Goal: Task Accomplishment & Management: Manage account settings

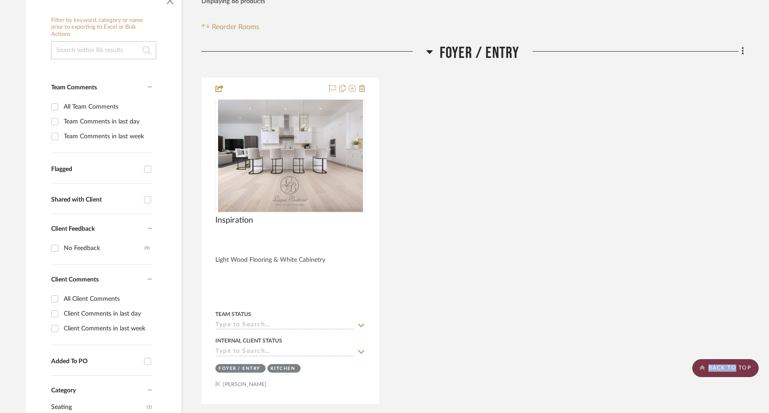
click at [735, 370] on scroll-to-top-button "BACK TO TOP" at bounding box center [725, 368] width 66 height 18
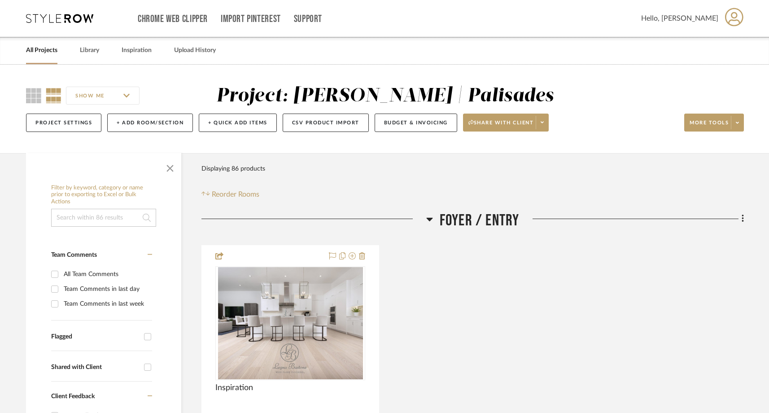
click at [46, 56] on link "All Projects" at bounding box center [41, 50] width 31 height 12
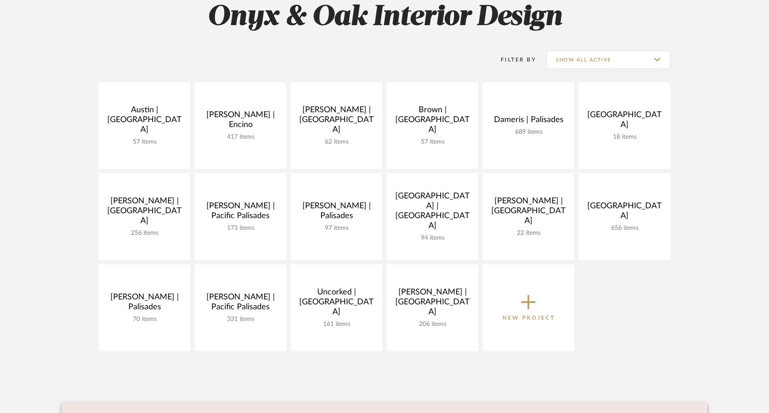
scroll to position [141, 0]
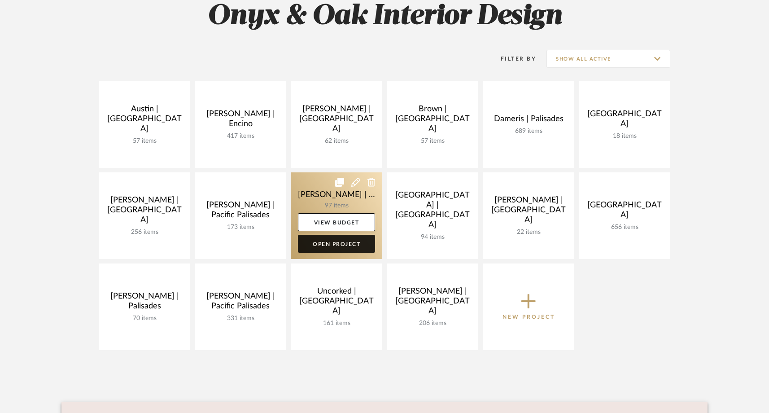
click at [330, 242] on link "Open Project" at bounding box center [336, 244] width 77 height 18
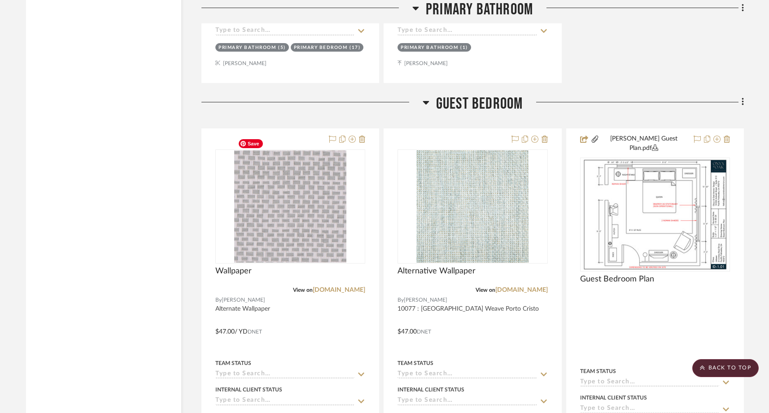
scroll to position [4769, 0]
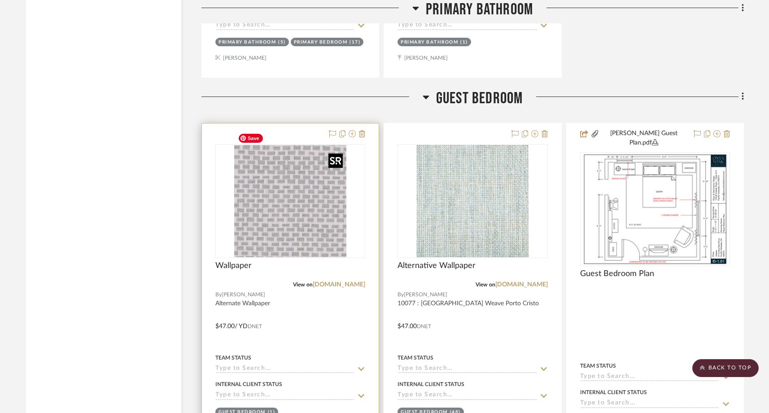
click at [315, 218] on img "0" at bounding box center [290, 201] width 112 height 112
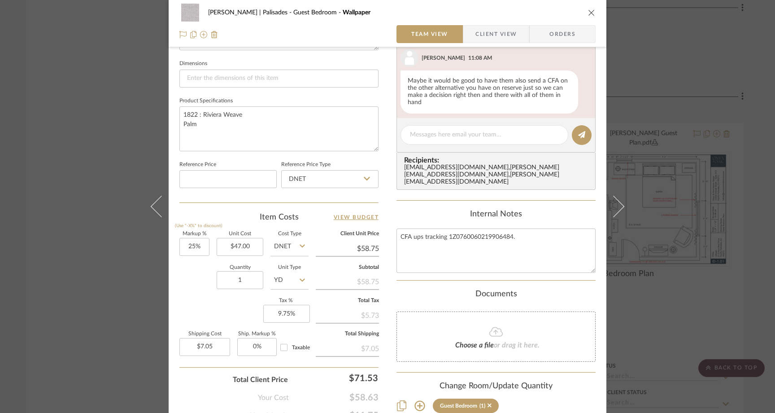
scroll to position [391, 0]
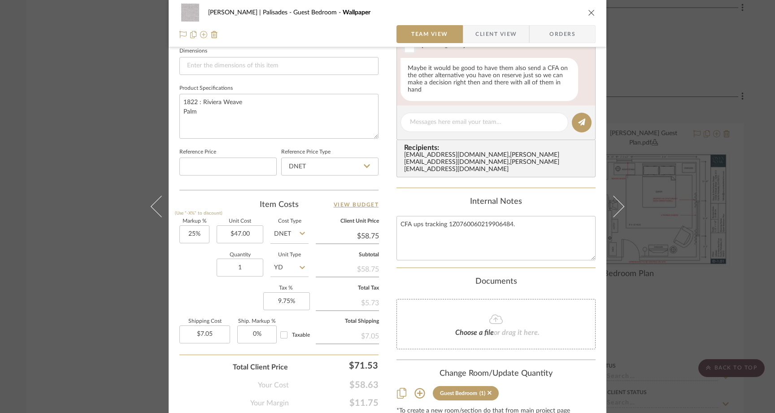
click at [106, 121] on div "[PERSON_NAME] | Palisades Guest Bedroom Wallpaper Team View Client View Orders …" at bounding box center [387, 206] width 775 height 413
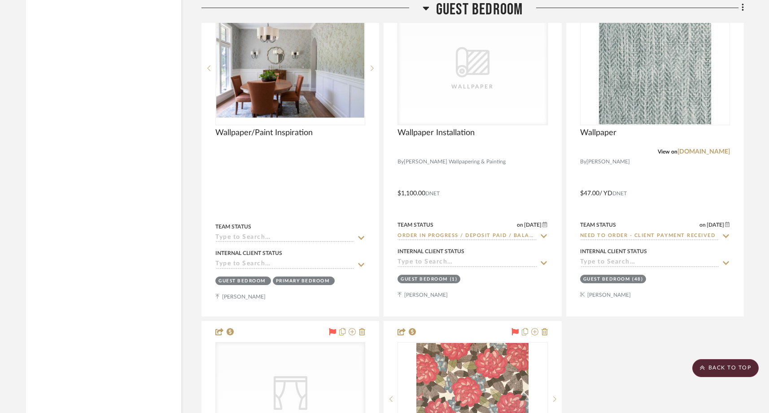
scroll to position [5225, 0]
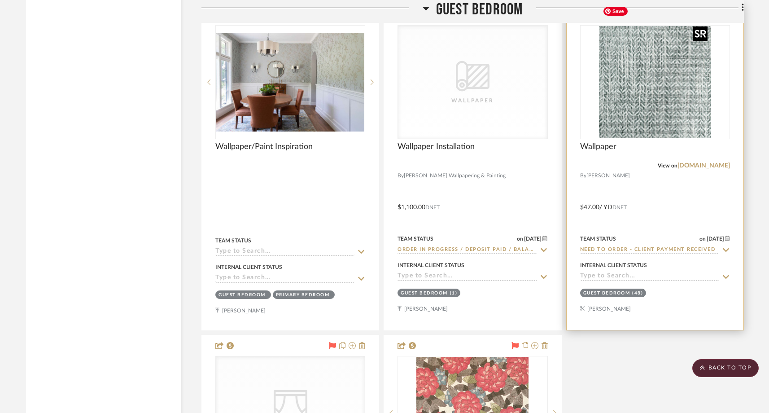
click at [0, 0] on img at bounding box center [0, 0] width 0 height 0
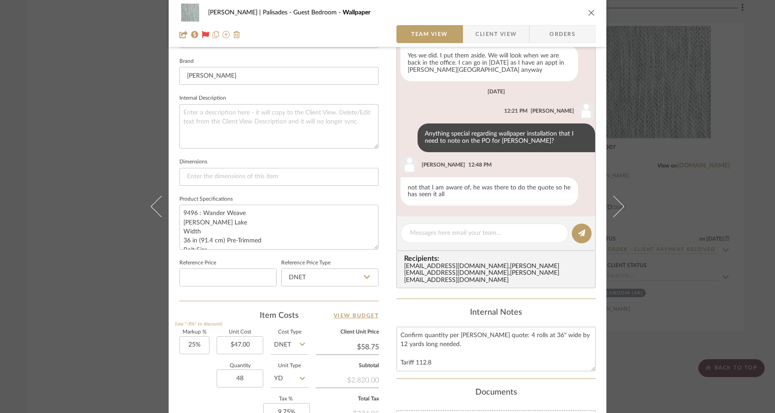
scroll to position [282, 0]
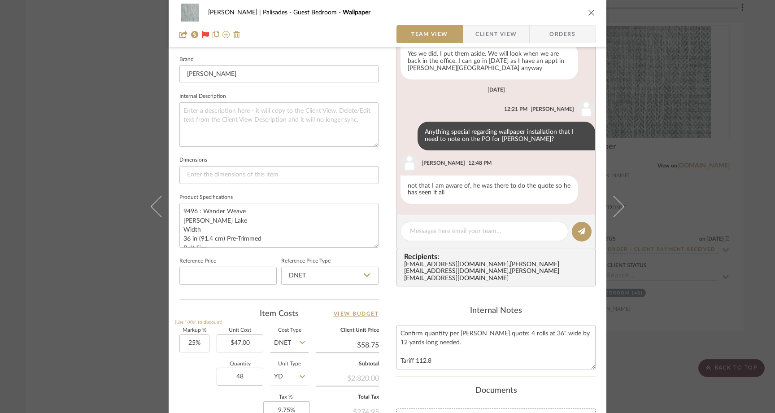
click at [98, 169] on div "[PERSON_NAME] | Palisades Guest Bedroom Wallpaper Team View Client View Orders …" at bounding box center [387, 206] width 775 height 413
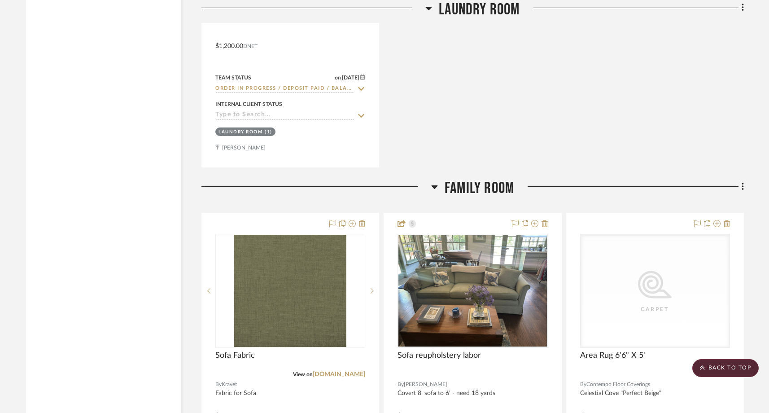
scroll to position [1840, 0]
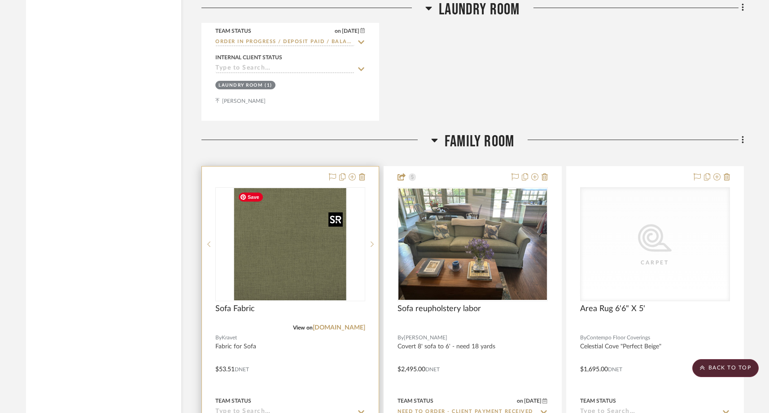
click at [270, 256] on img "0" at bounding box center [290, 244] width 112 height 112
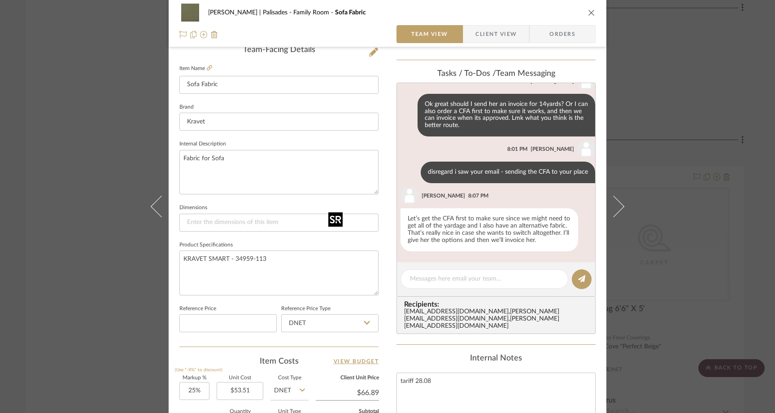
scroll to position [236, 0]
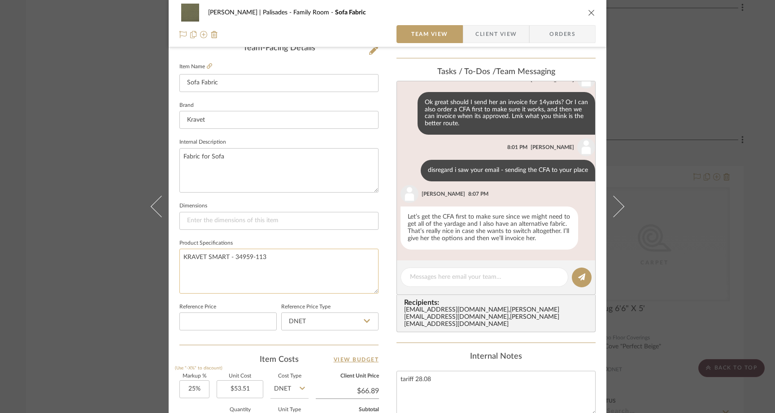
click at [277, 256] on textarea "KRAVET SMART - 34959-113" at bounding box center [278, 270] width 199 height 44
paste textarea "34959"
type textarea "KRAVET SMART - 34959-113"
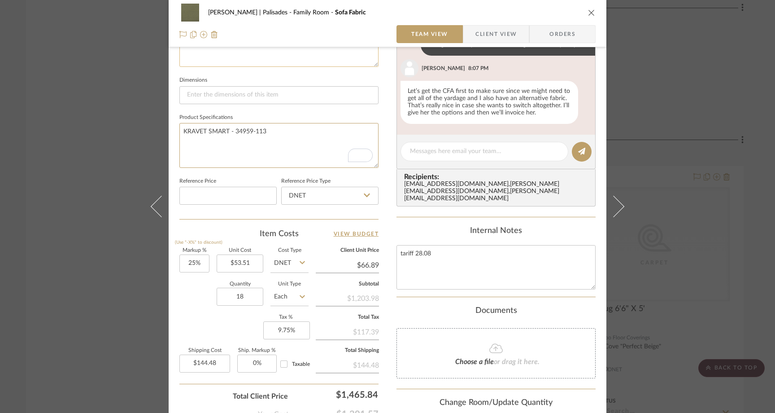
scroll to position [364, 0]
click at [115, 158] on div "[PERSON_NAME] | Palisades Family Room Sofa Fabric Team View Client View Orders …" at bounding box center [387, 206] width 775 height 413
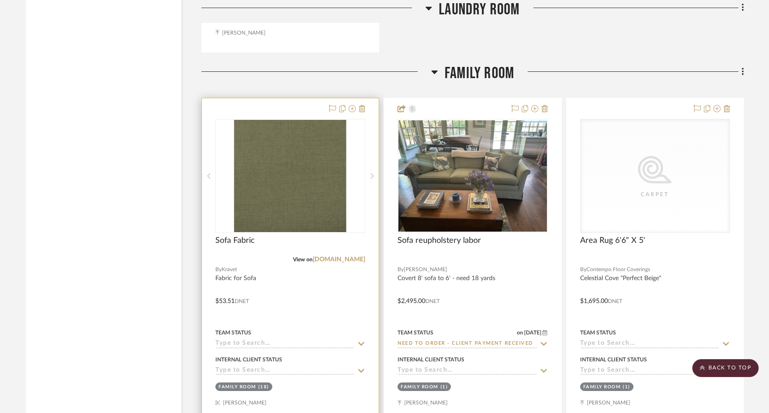
scroll to position [1931, 0]
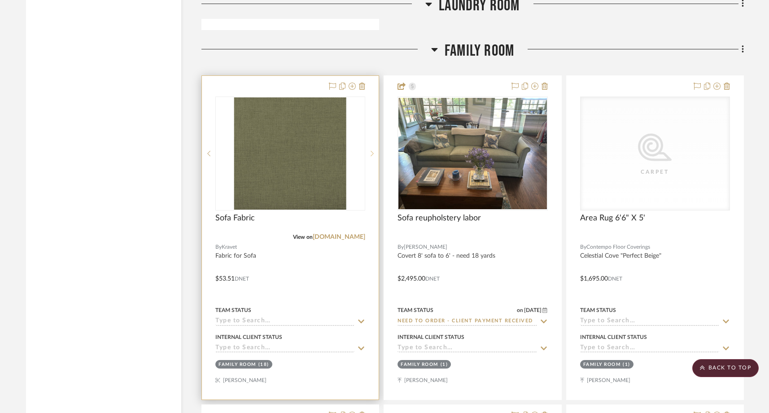
click at [372, 155] on icon at bounding box center [371, 153] width 3 height 6
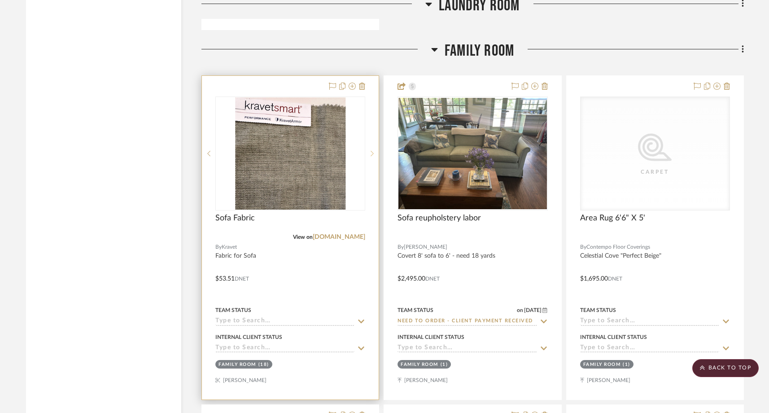
click at [372, 154] on icon at bounding box center [372, 153] width 3 height 5
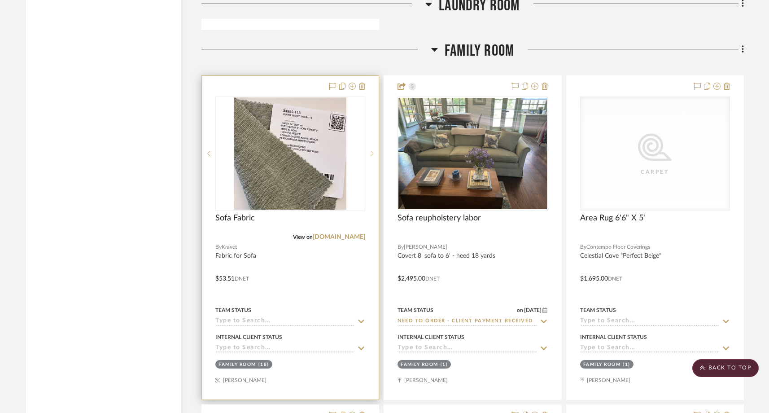
click at [372, 154] on icon at bounding box center [372, 153] width 3 height 5
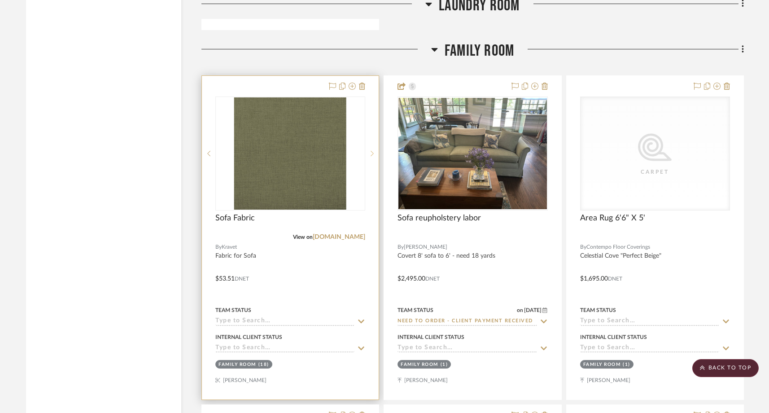
click at [372, 154] on icon at bounding box center [372, 153] width 3 height 5
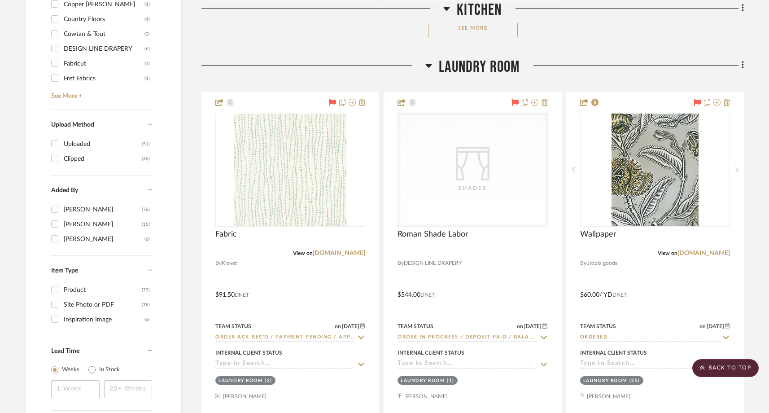
scroll to position [1216, 0]
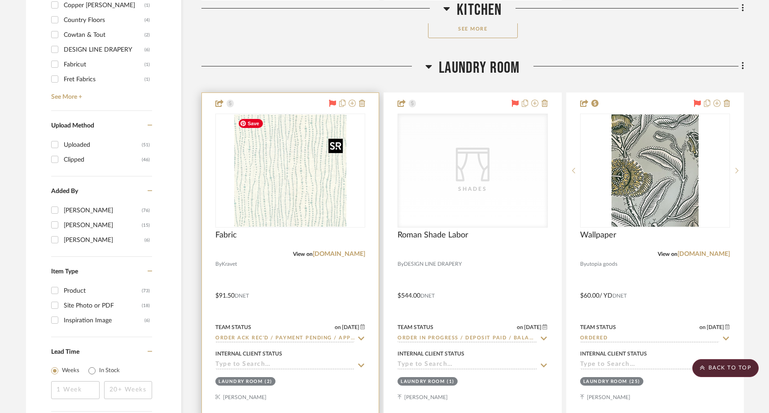
click at [0, 0] on img at bounding box center [0, 0] width 0 height 0
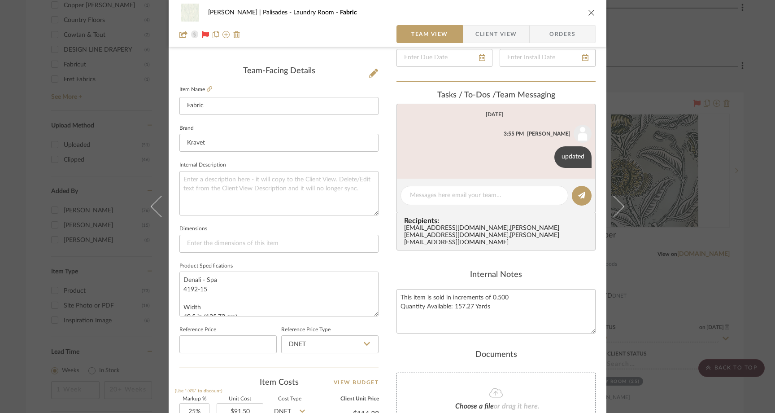
scroll to position [244, 0]
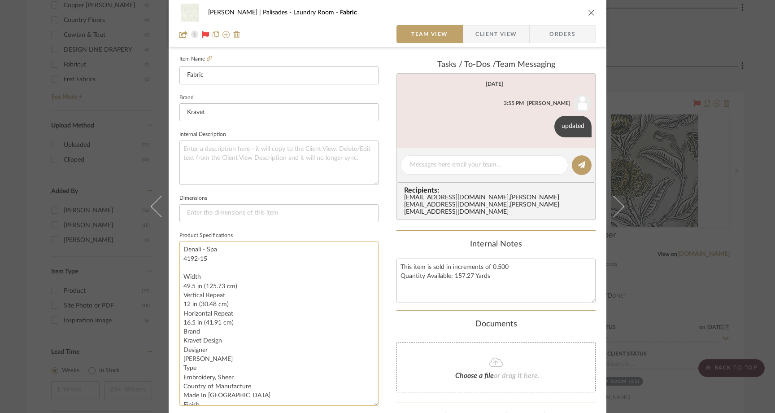
drag, startPoint x: 371, startPoint y: 279, endPoint x: 351, endPoint y: 399, distance: 121.9
click at [351, 399] on textarea "Denali - Spa 4192-15 Width 49.5 in (125.73 cm) Vertical Repeat 12 in (30.48 cm)…" at bounding box center [278, 323] width 199 height 165
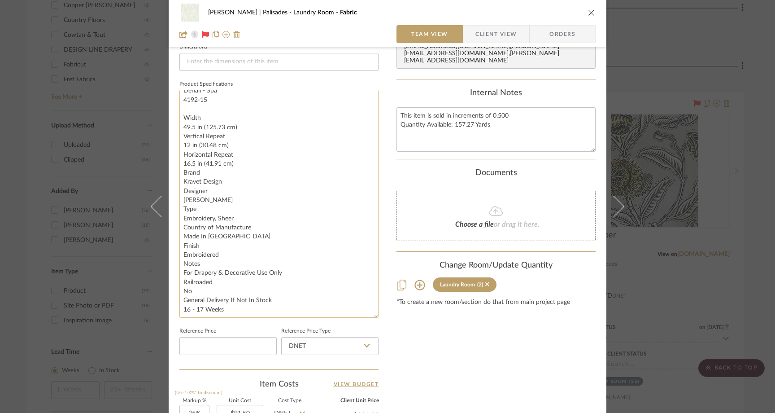
scroll to position [7, 0]
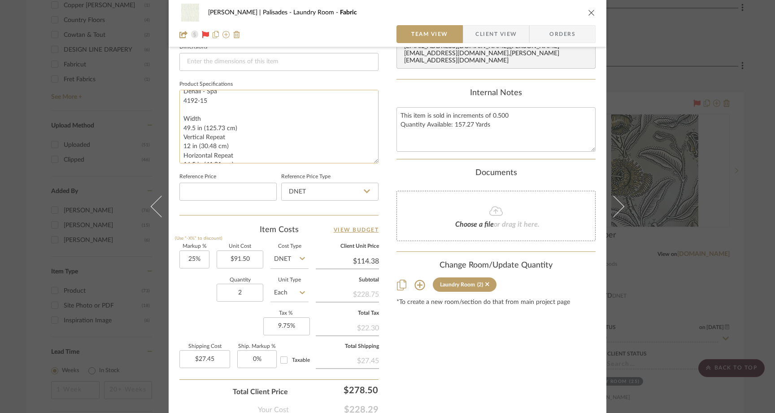
drag, startPoint x: 371, startPoint y: 253, endPoint x: 373, endPoint y: 160, distance: 93.3
click at [373, 160] on textarea "Denali - Spa 4192-15 Width 49.5 in (125.73 cm) Vertical Repeat 12 in (30.48 cm)…" at bounding box center [278, 127] width 199 height 74
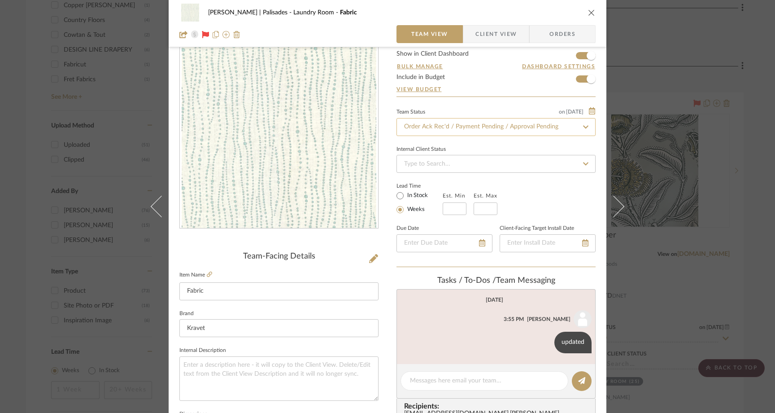
scroll to position [0, 0]
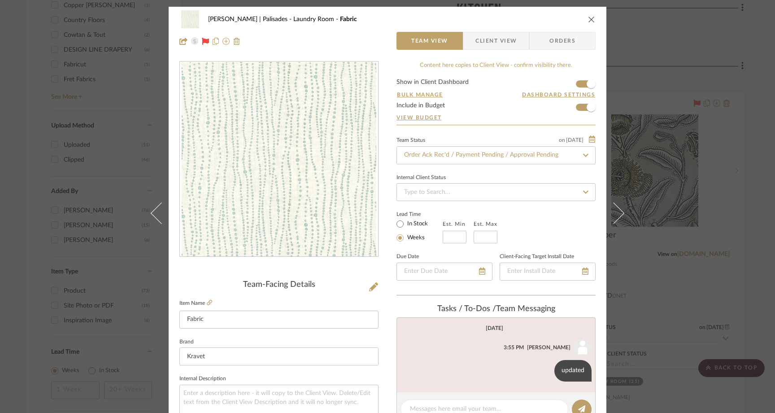
click at [589, 18] on icon "close" at bounding box center [591, 19] width 7 height 7
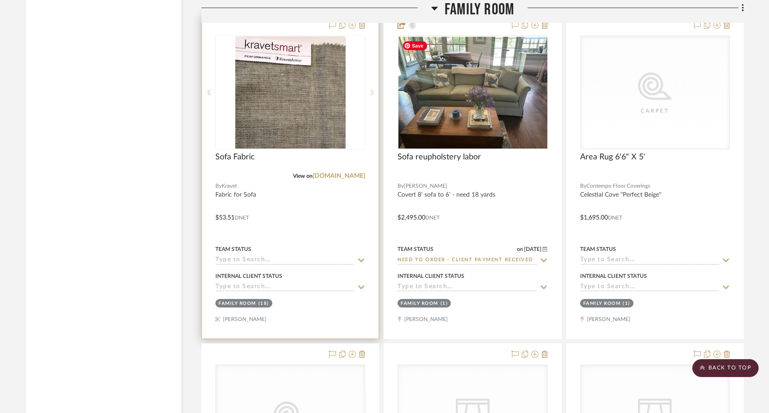
scroll to position [1996, 0]
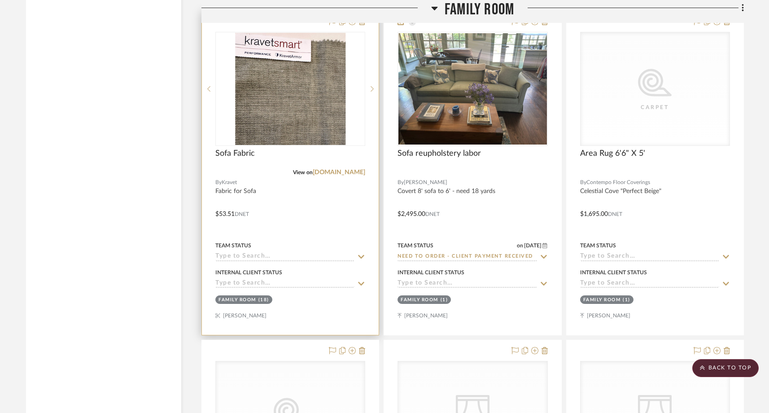
click at [248, 257] on input at bounding box center [284, 257] width 139 height 9
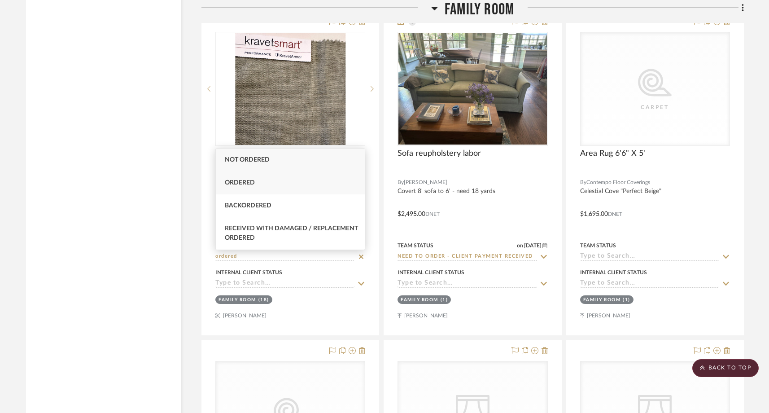
type input "ordered"
click at [250, 186] on span "Ordered" at bounding box center [240, 182] width 30 height 6
type input "[DATE]"
type input "Ordered"
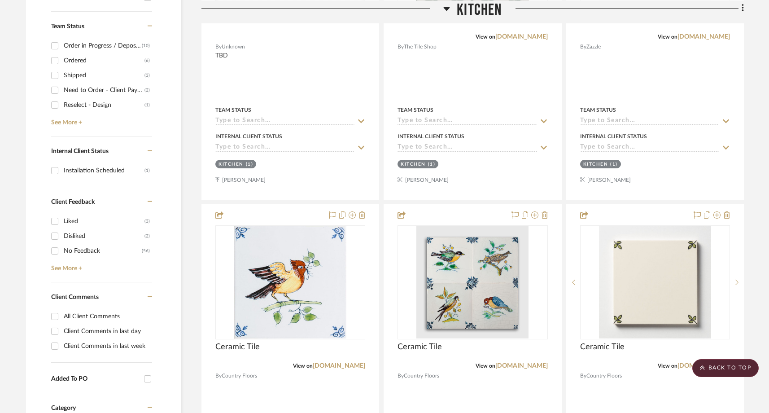
scroll to position [368, 0]
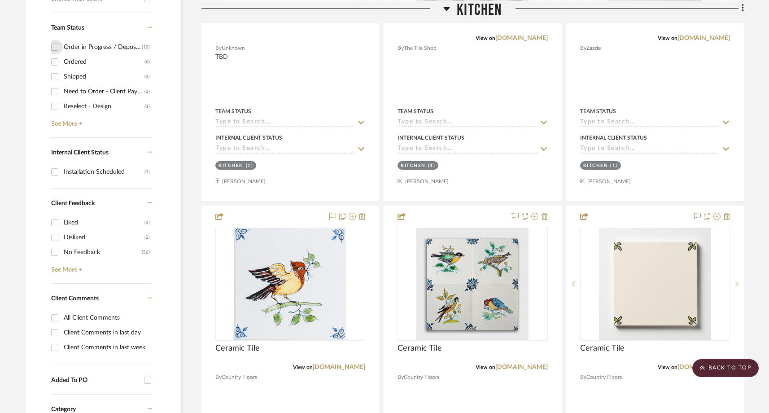
click at [54, 48] on input "Order in Progress / Deposit Paid / Balance due (10)" at bounding box center [55, 47] width 14 height 14
checkbox input "true"
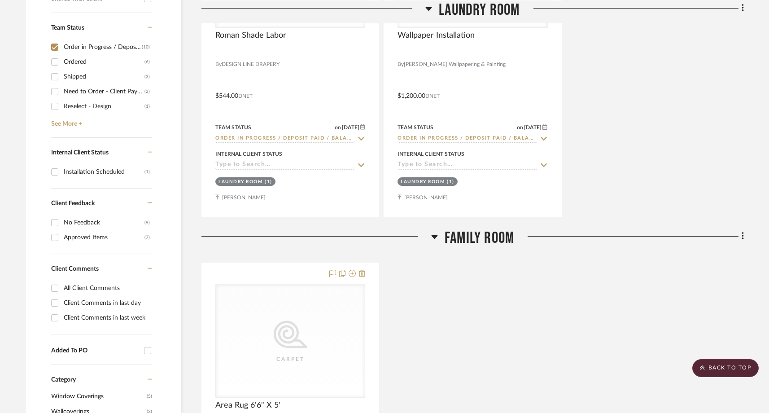
click at [53, 59] on input "Ordered (6)" at bounding box center [55, 62] width 14 height 14
checkbox input "true"
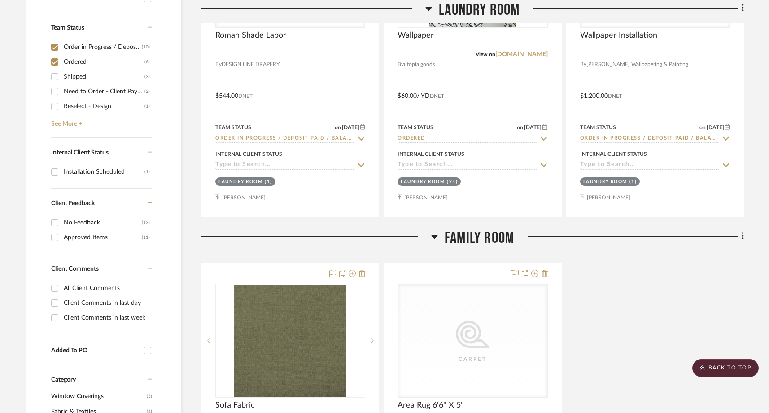
click at [53, 48] on input "Order in Progress / Deposit Paid / Balance due (10)" at bounding box center [55, 47] width 14 height 14
checkbox input "false"
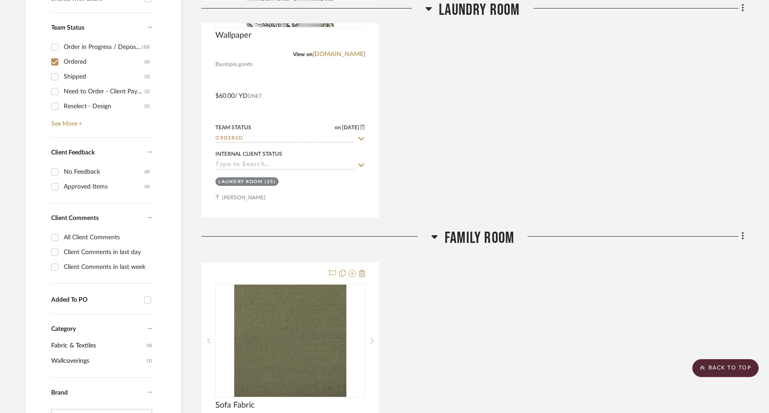
click at [54, 62] on input "Ordered (6)" at bounding box center [55, 62] width 14 height 14
checkbox input "false"
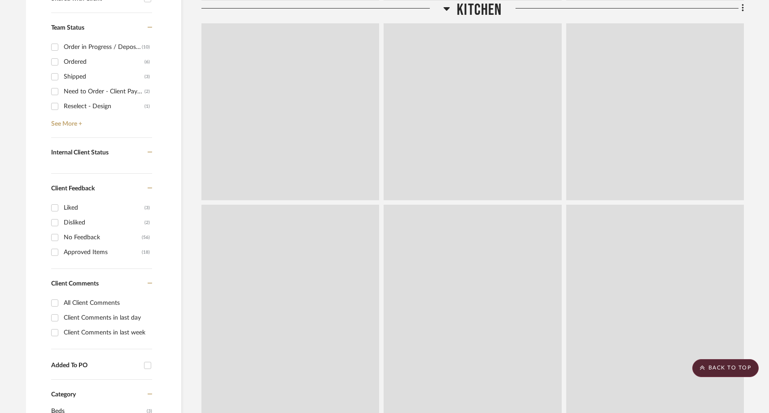
click at [54, 91] on input "Need to Order - Client Payment Received (2)" at bounding box center [55, 91] width 14 height 14
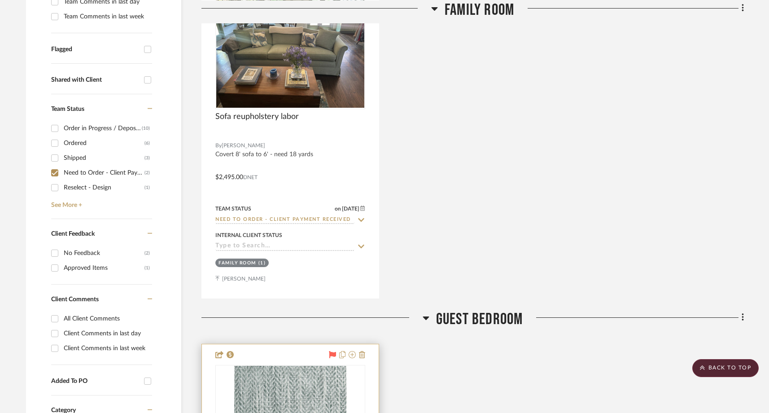
scroll to position [285, 0]
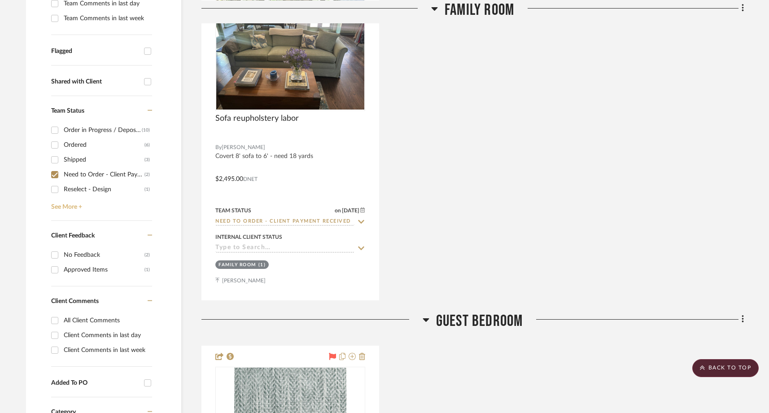
click at [55, 207] on link "See More +" at bounding box center [100, 203] width 103 height 14
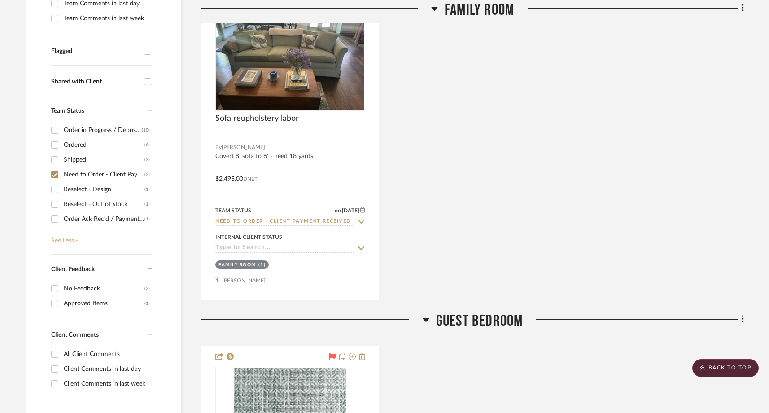
scroll to position [11, 0]
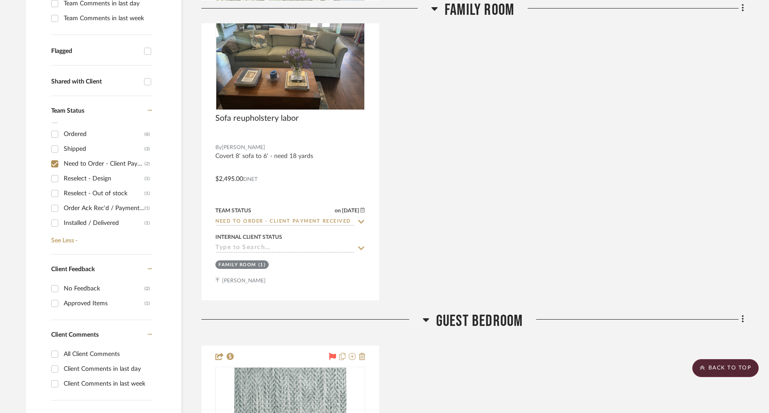
click at [56, 164] on input "Need to Order - Client Payment Received (2)" at bounding box center [55, 164] width 14 height 14
checkbox input "false"
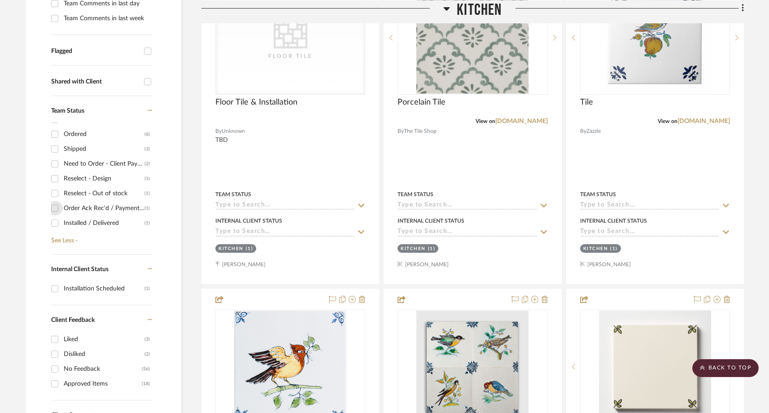
click at [55, 209] on input "Order Ack Rec'd / Payment Pending / Approval Pending (1)" at bounding box center [55, 208] width 14 height 14
checkbox input "true"
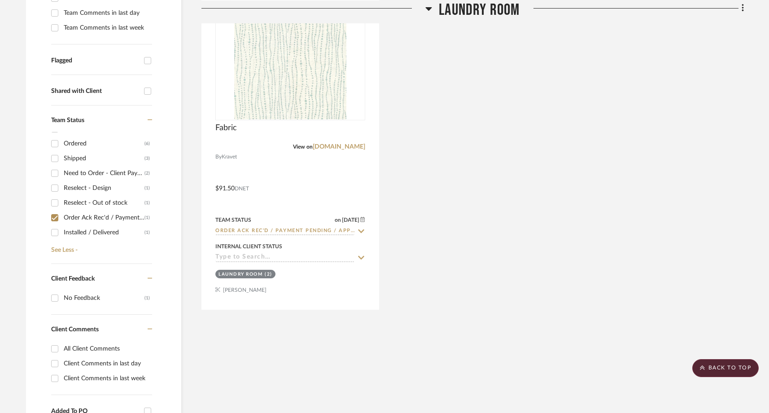
scroll to position [275, 0]
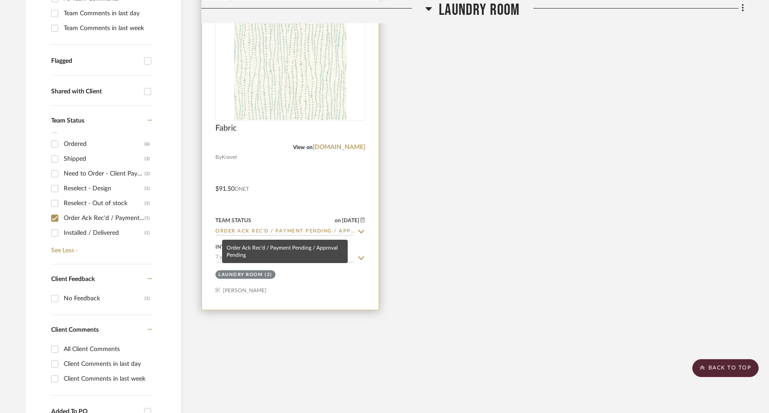
click at [247, 233] on input "Order Ack Rec'd / Payment Pending / Approval Pending" at bounding box center [284, 231] width 139 height 9
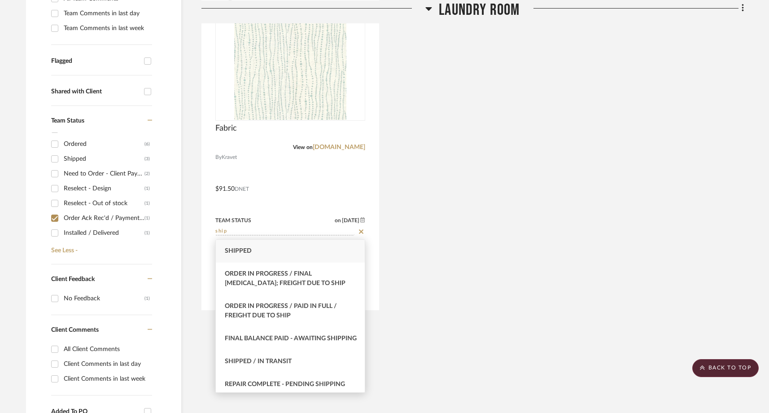
type input "ship"
click at [240, 253] on span "Shipped" at bounding box center [238, 251] width 27 height 6
type input "[DATE]"
type input "Shipped"
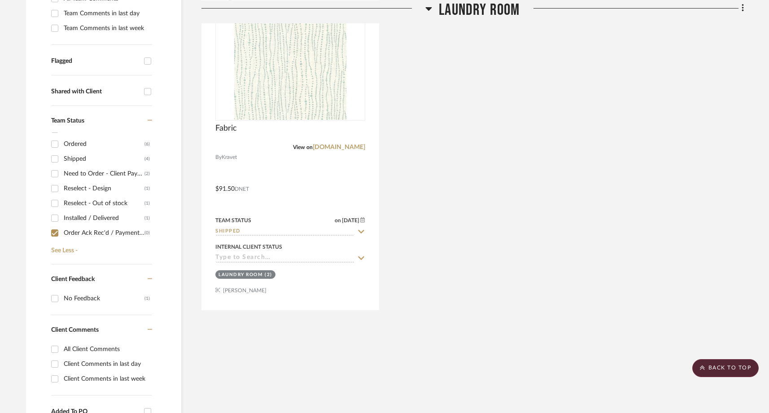
scroll to position [0, 0]
click at [54, 141] on input "Order in Progress / Deposit Paid / Balance due (10)" at bounding box center [55, 140] width 14 height 14
checkbox input "true"
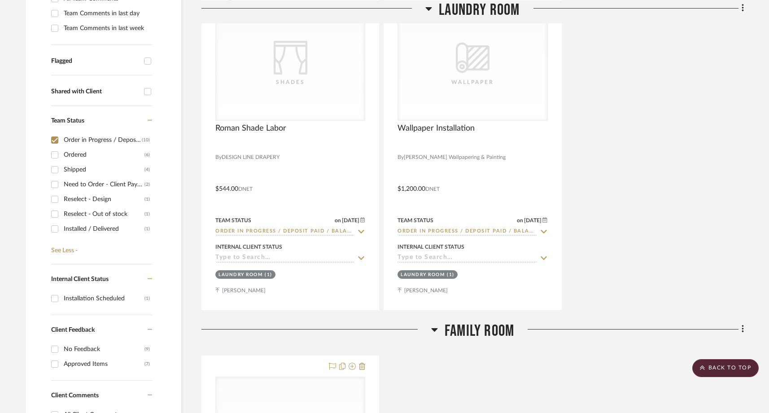
click at [53, 153] on input "Ordered (6)" at bounding box center [55, 155] width 14 height 14
checkbox input "true"
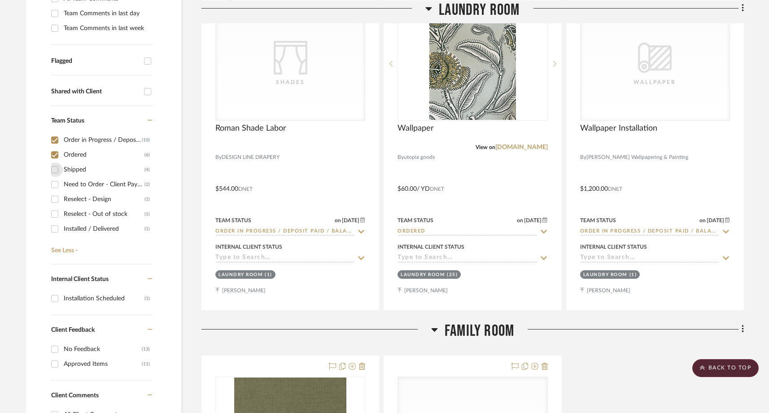
click at [52, 171] on input "Shipped (4)" at bounding box center [55, 169] width 14 height 14
checkbox input "true"
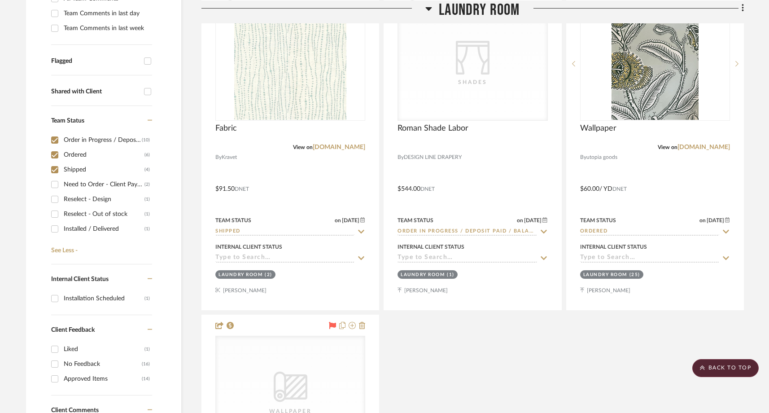
click at [53, 185] on input "Need to Order - Client Payment Received (2)" at bounding box center [55, 184] width 14 height 14
checkbox input "true"
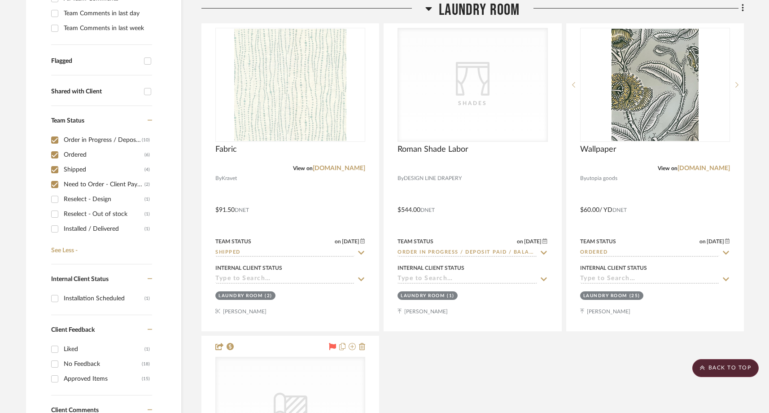
scroll to position [11, 0]
click at [56, 233] on input "Order Ack Rec'd / Payment Pending / Approval Pending (0)" at bounding box center [55, 233] width 14 height 14
checkbox input "false"
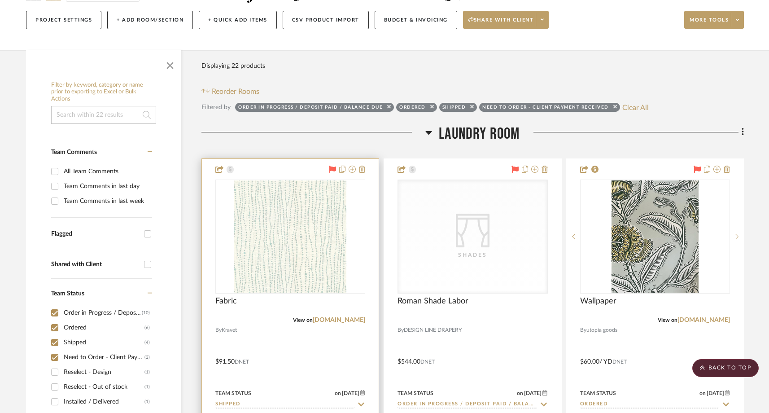
scroll to position [0, 0]
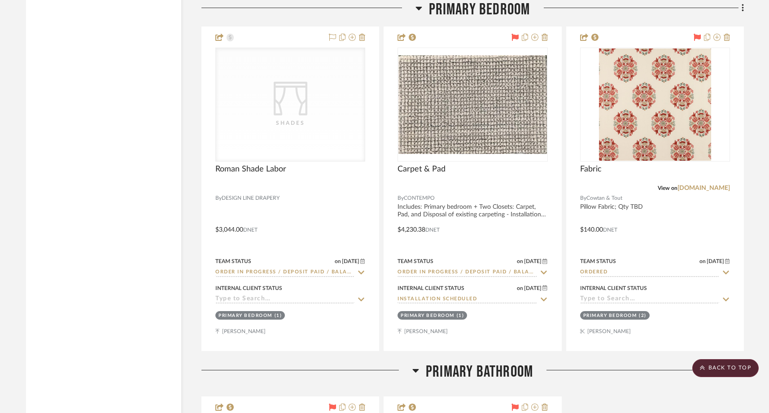
scroll to position [1619, 0]
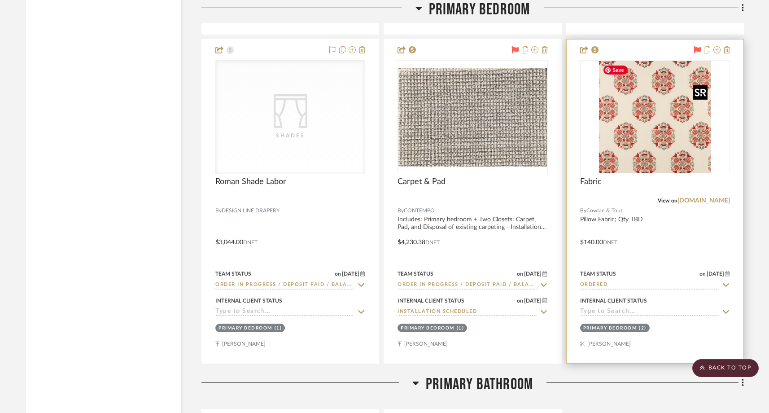
click at [633, 132] on img "0" at bounding box center [655, 117] width 112 height 112
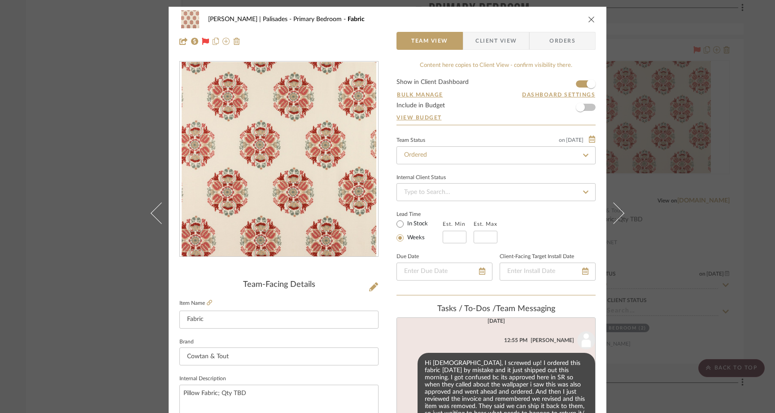
scroll to position [195, 0]
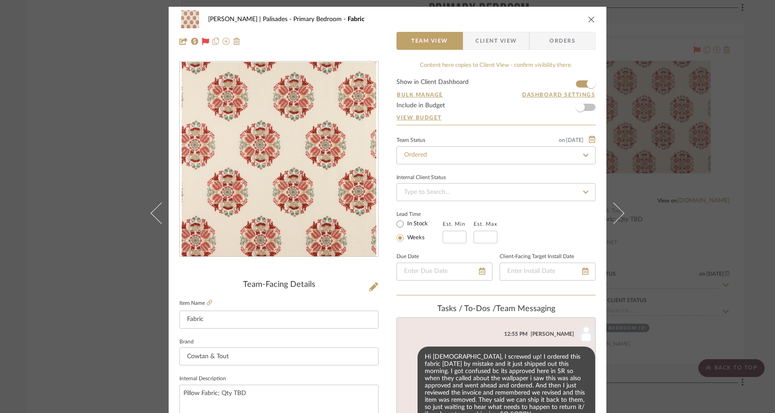
click at [82, 172] on div "[PERSON_NAME] | Palisades Primary Bedroom Fabric Team View Client View Orders T…" at bounding box center [387, 206] width 775 height 413
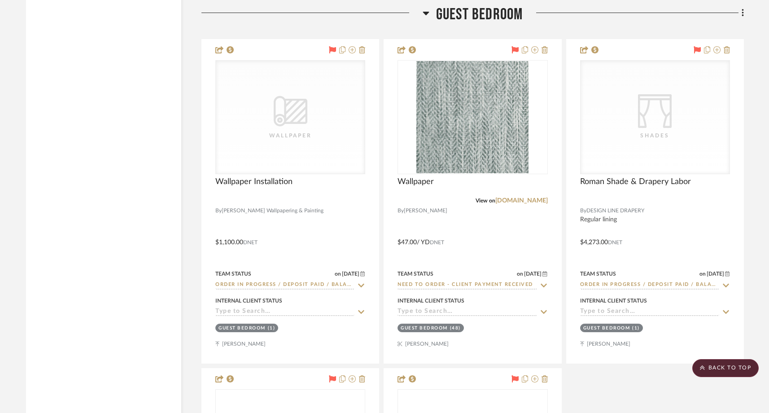
scroll to position [2407, 0]
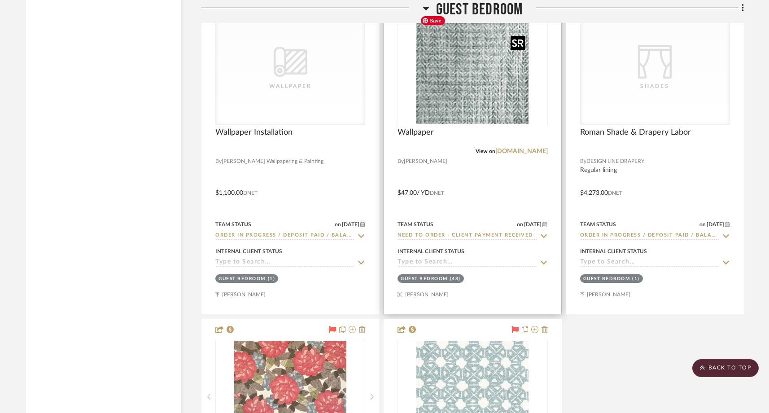
click at [467, 85] on img "0" at bounding box center [472, 68] width 112 height 112
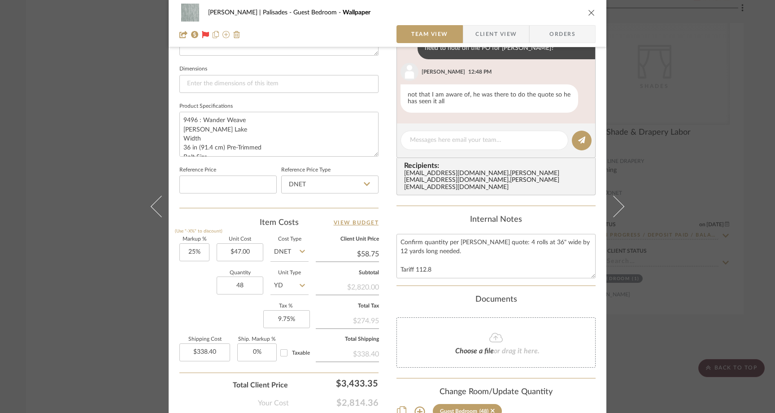
scroll to position [378, 0]
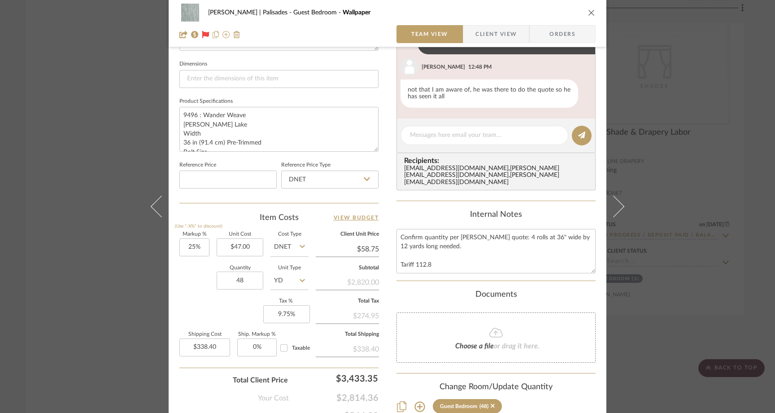
click at [89, 134] on div "[PERSON_NAME] | Palisades Guest Bedroom Wallpaper Team View Client View Orders …" at bounding box center [387, 206] width 775 height 413
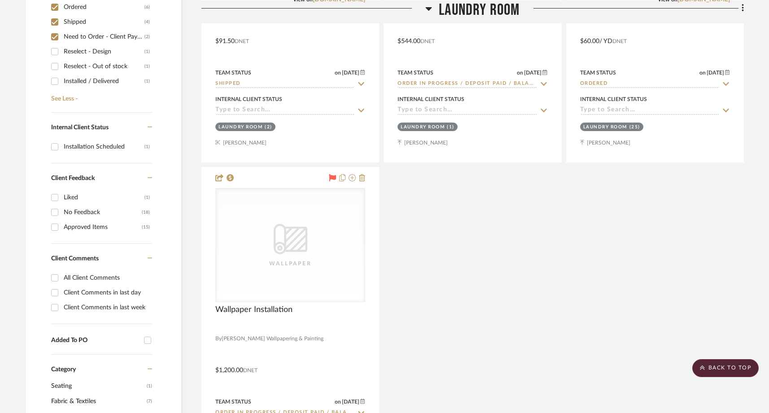
scroll to position [0, 0]
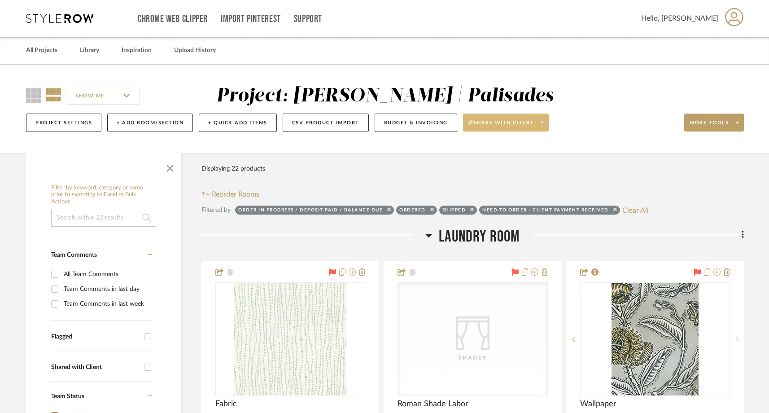
click at [543, 121] on icon at bounding box center [541, 122] width 3 height 5
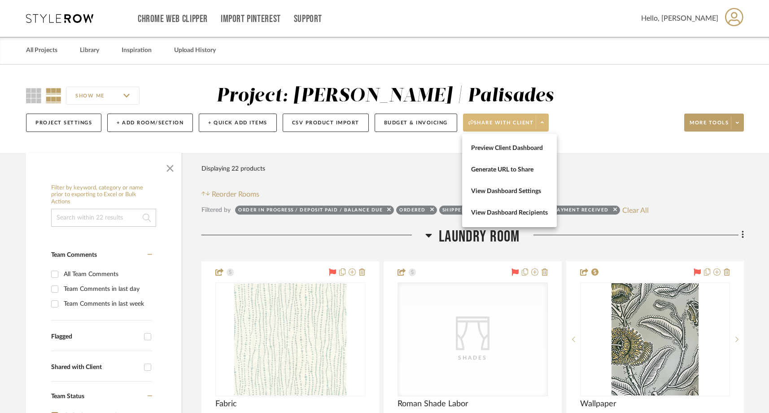
click at [734, 122] on div at bounding box center [384, 206] width 769 height 413
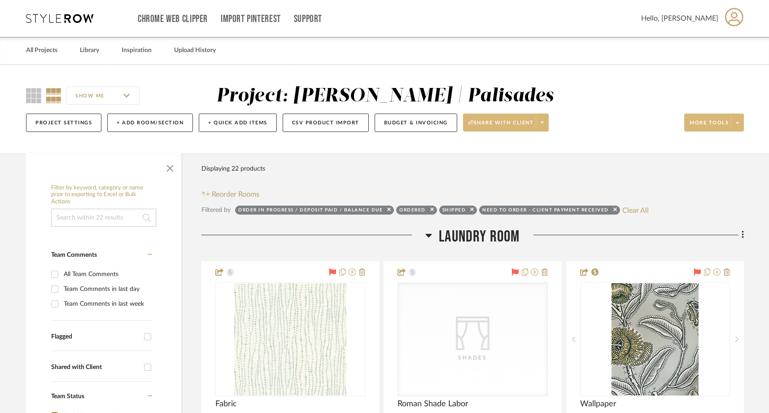
click at [739, 123] on span at bounding box center [737, 122] width 13 height 13
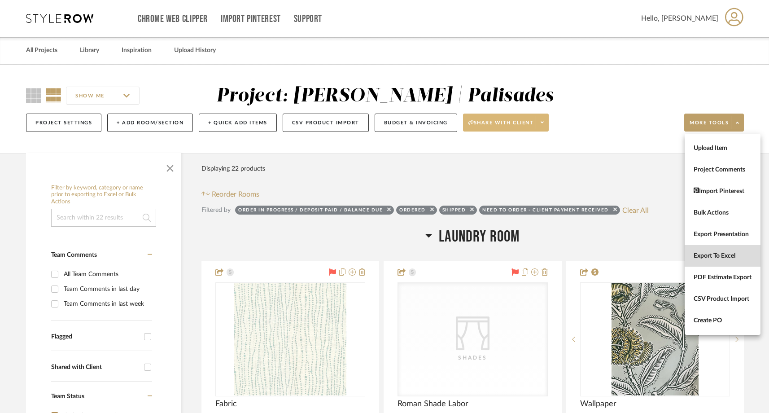
click at [694, 254] on span "Export To Excel" at bounding box center [722, 256] width 58 height 8
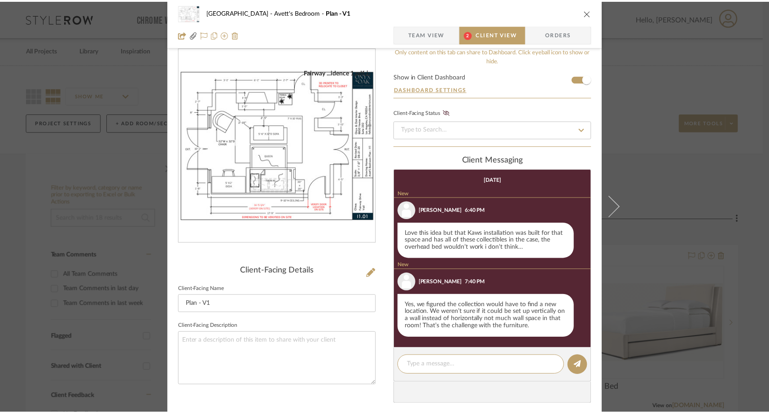
scroll to position [19, 0]
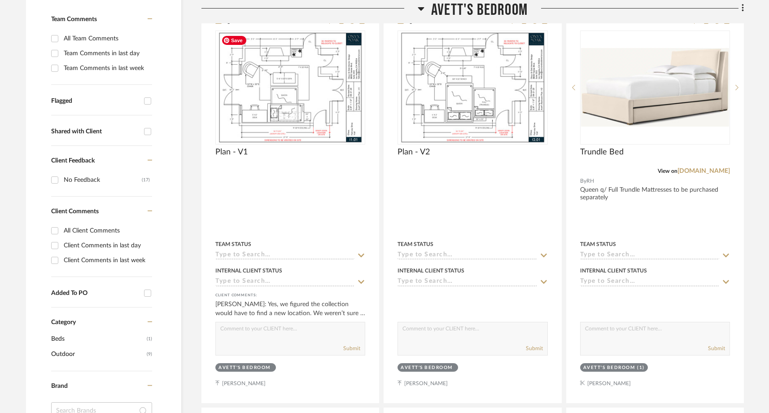
scroll to position [244, 0]
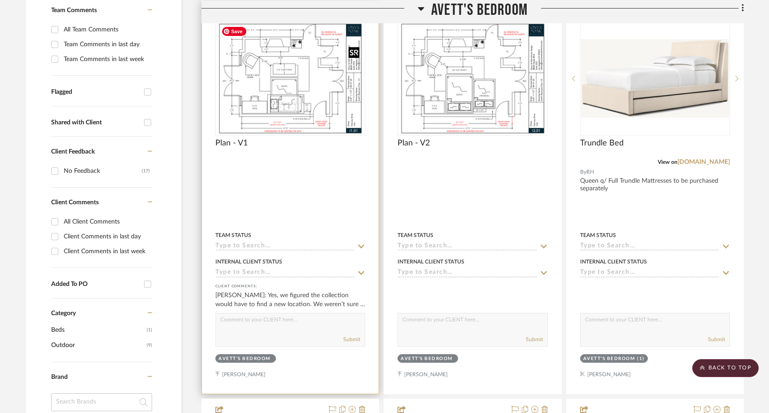
click at [339, 103] on img "0" at bounding box center [290, 78] width 145 height 112
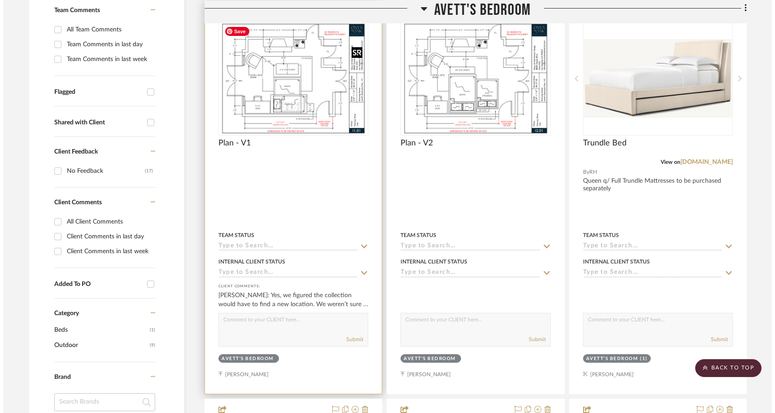
scroll to position [0, 0]
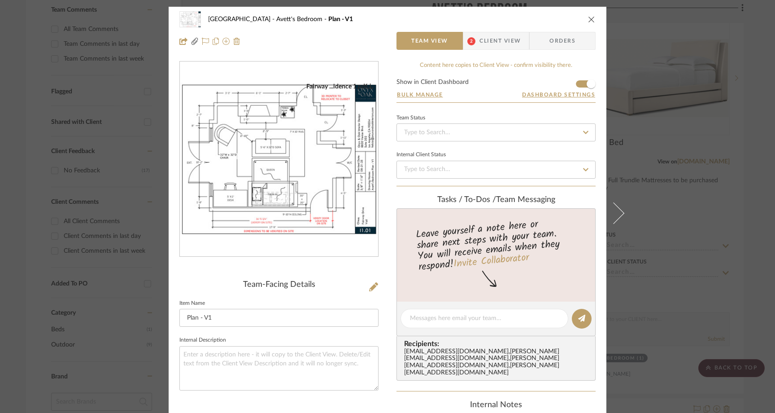
click at [489, 38] on span "Client View" at bounding box center [499, 41] width 41 height 18
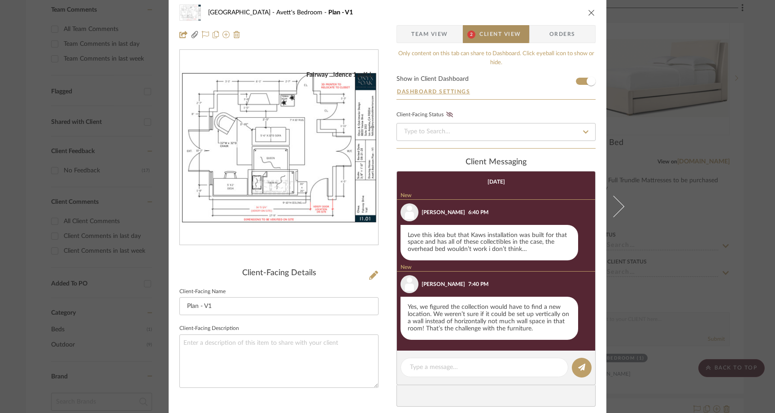
scroll to position [14, 0]
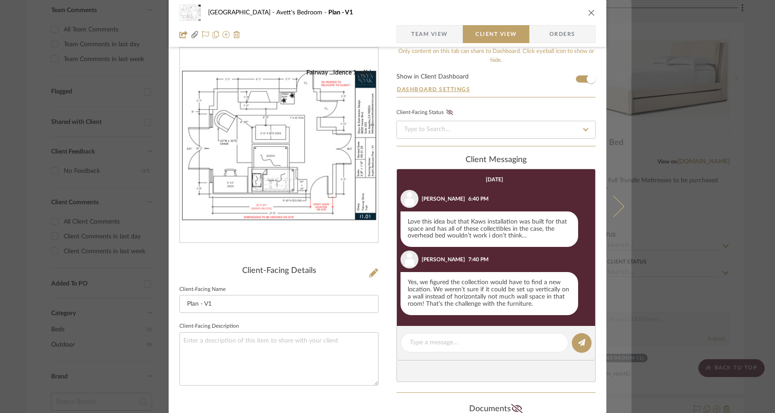
click at [614, 199] on icon at bounding box center [614, 207] width 22 height 22
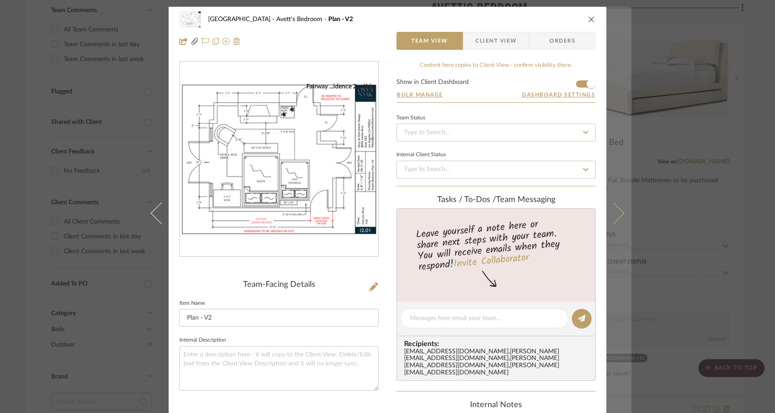
click at [615, 204] on button at bounding box center [618, 213] width 25 height 413
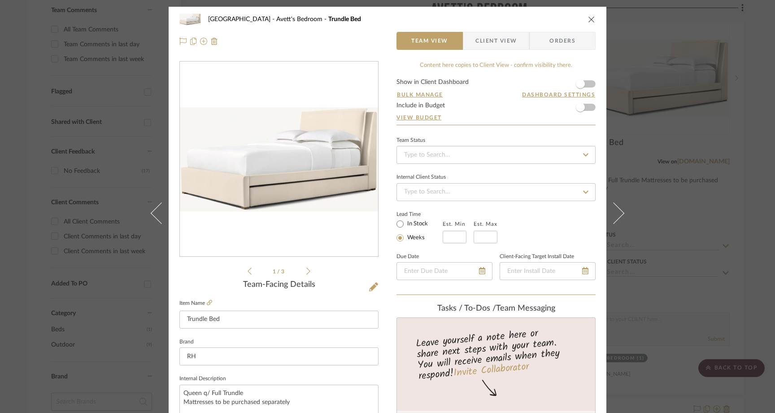
click at [588, 21] on icon "close" at bounding box center [591, 19] width 7 height 7
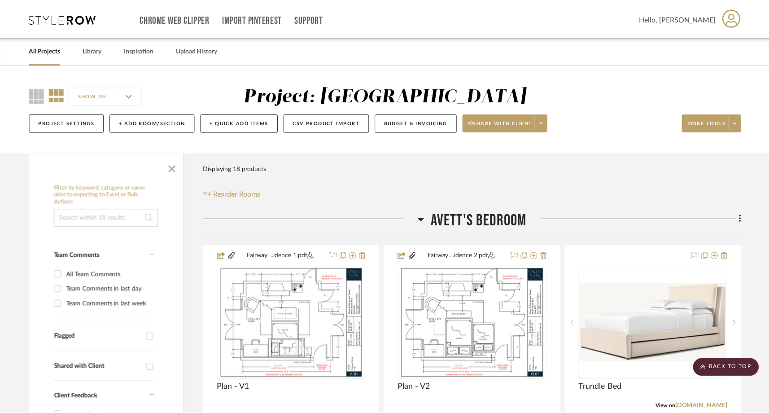
scroll to position [244, 0]
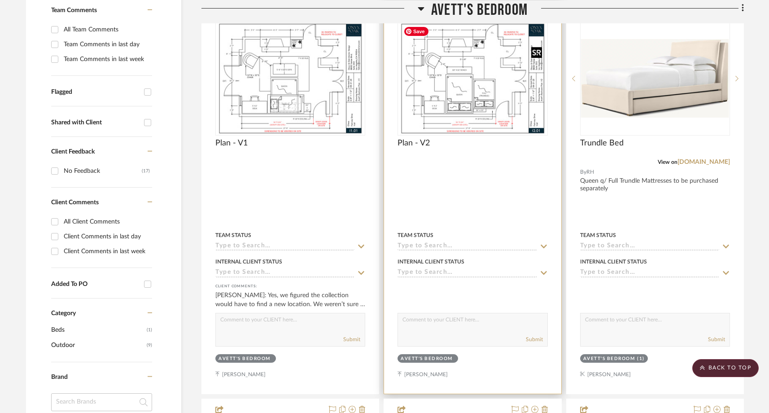
click at [514, 121] on img "0" at bounding box center [472, 78] width 145 height 112
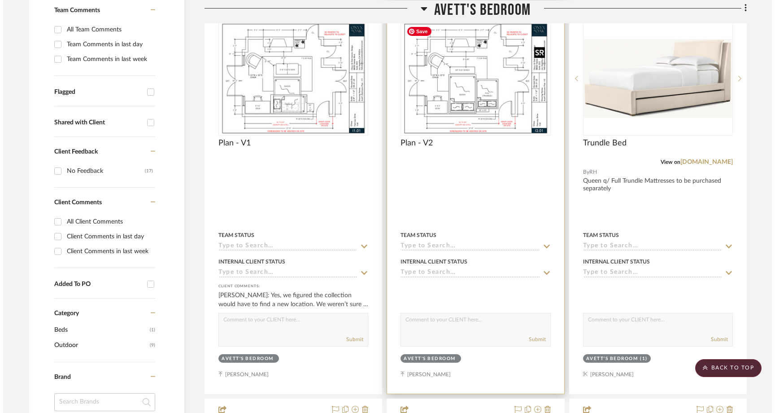
scroll to position [0, 0]
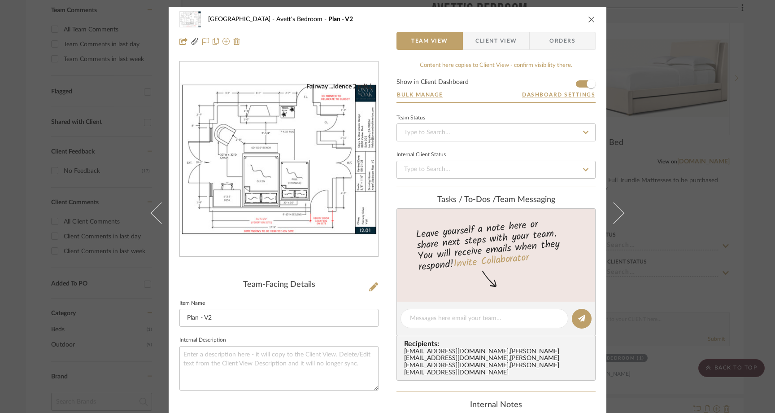
click at [501, 38] on span "Client View" at bounding box center [495, 41] width 41 height 18
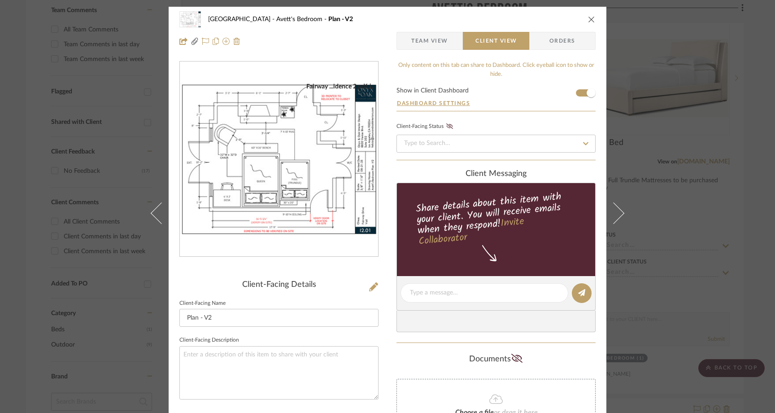
scroll to position [62, 0]
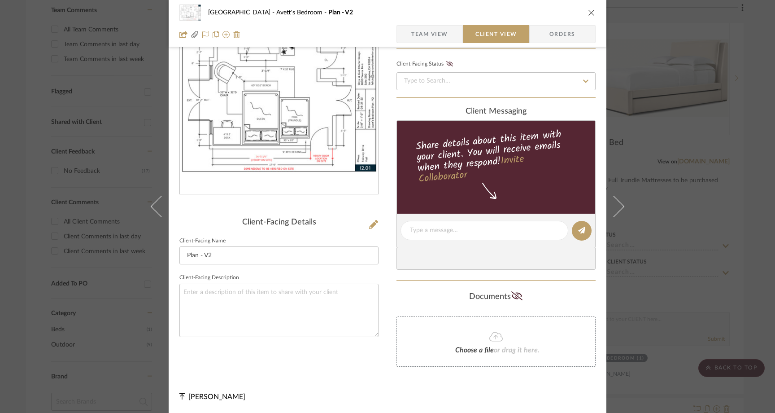
click at [589, 10] on icon "close" at bounding box center [591, 12] width 7 height 7
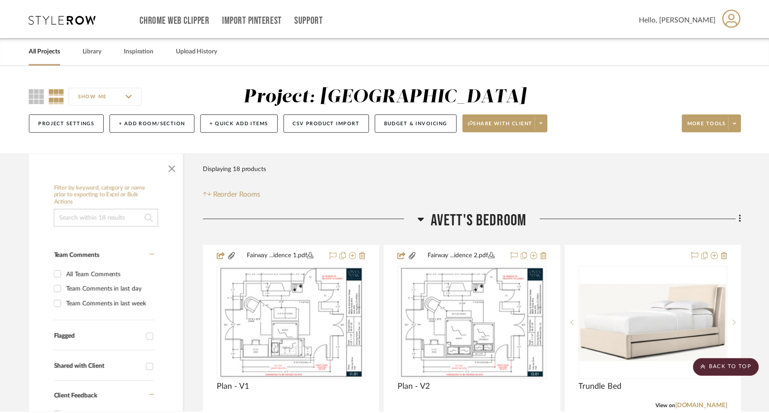
scroll to position [244, 0]
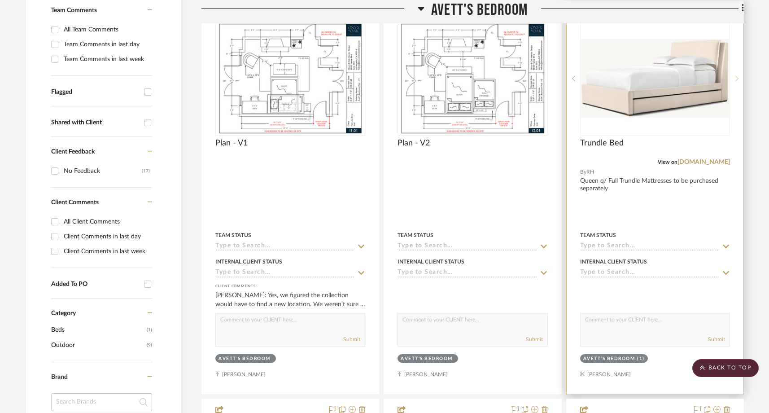
click at [736, 76] on icon at bounding box center [736, 78] width 3 height 6
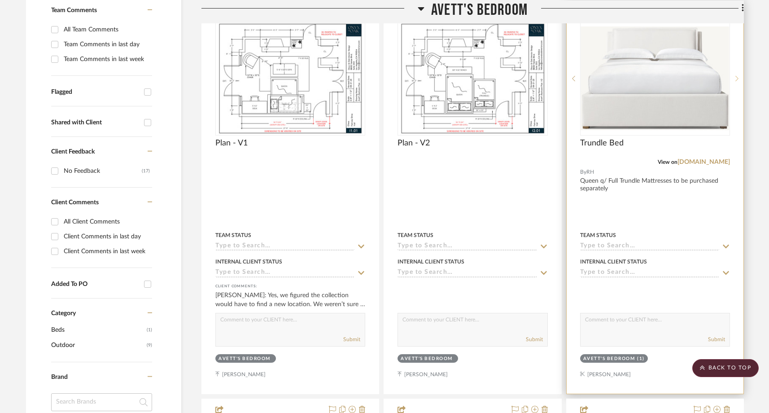
click at [736, 76] on icon at bounding box center [736, 78] width 3 height 6
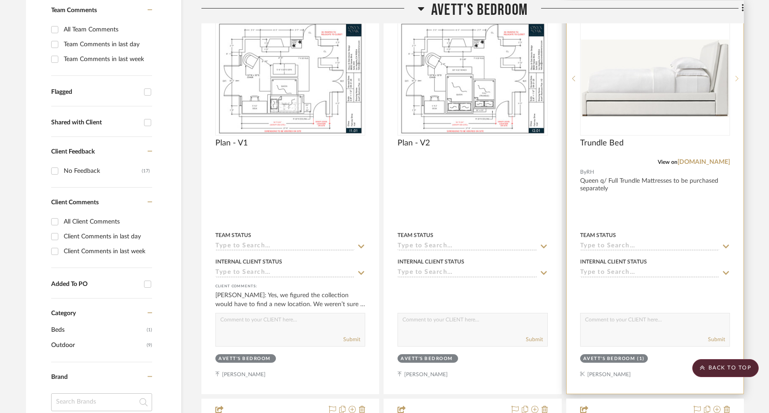
click at [736, 76] on icon at bounding box center [736, 78] width 3 height 6
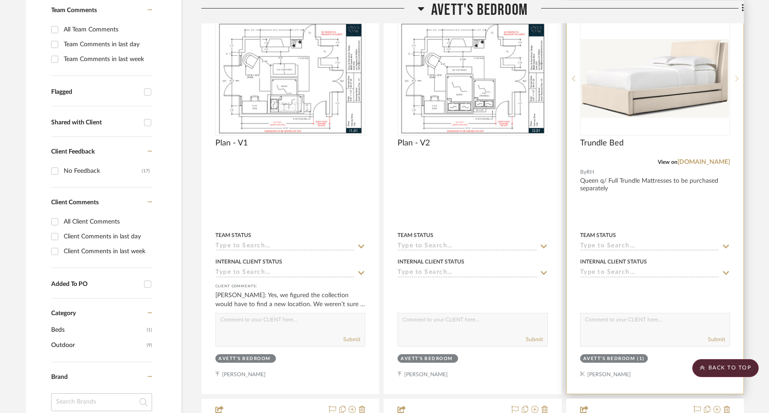
click at [736, 76] on icon at bounding box center [736, 78] width 3 height 6
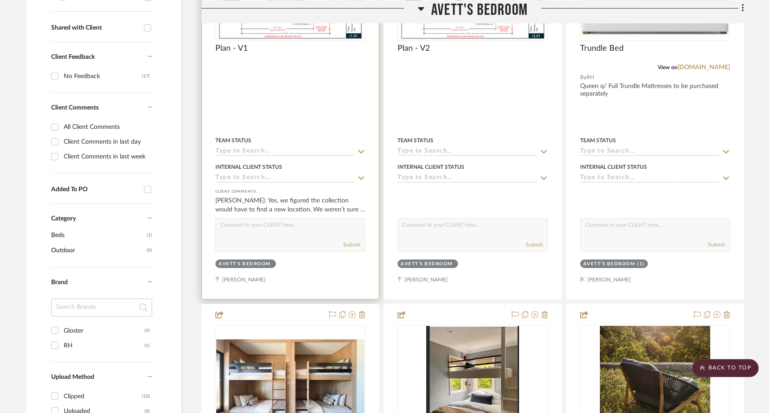
scroll to position [0, 0]
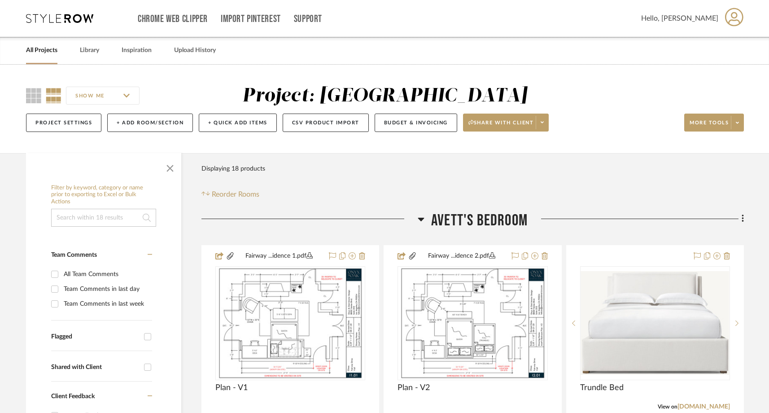
click at [55, 19] on icon at bounding box center [59, 18] width 67 height 9
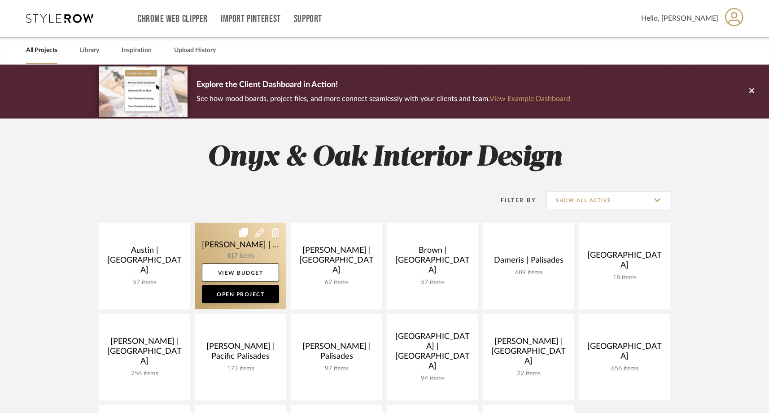
click at [249, 304] on link at bounding box center [241, 265] width 92 height 87
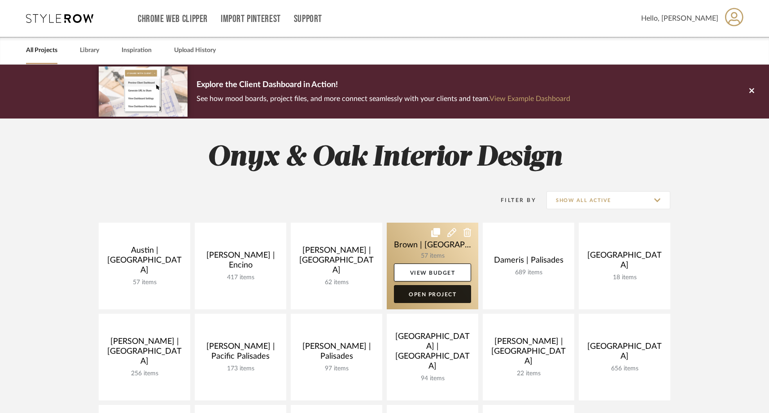
click at [431, 295] on link "Open Project" at bounding box center [432, 294] width 77 height 18
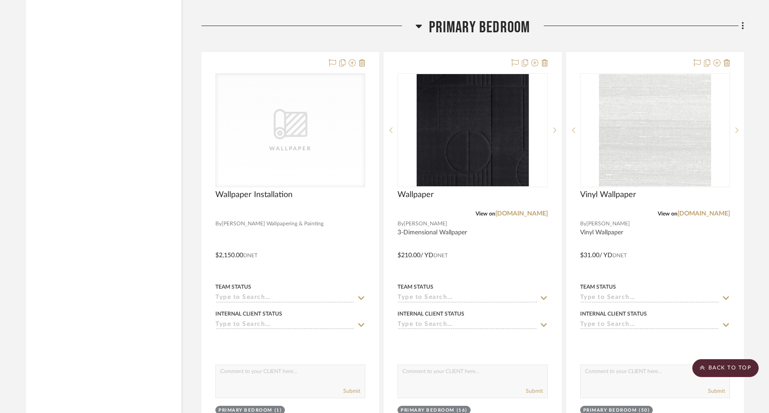
scroll to position [2737, 0]
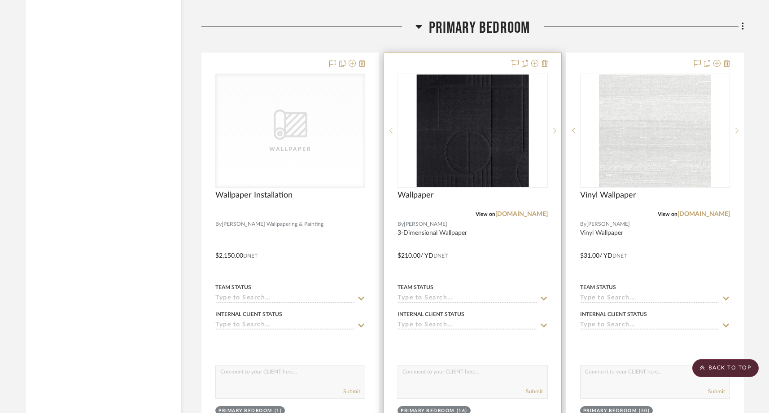
click at [427, 322] on input at bounding box center [466, 325] width 139 height 9
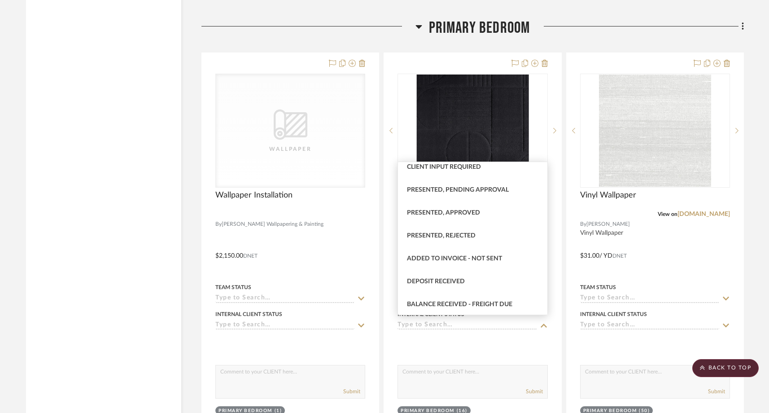
scroll to position [77, 0]
click at [440, 231] on span "Presented, Rejected" at bounding box center [441, 233] width 69 height 6
type input "[DATE]"
type input "Presented, Rejected"
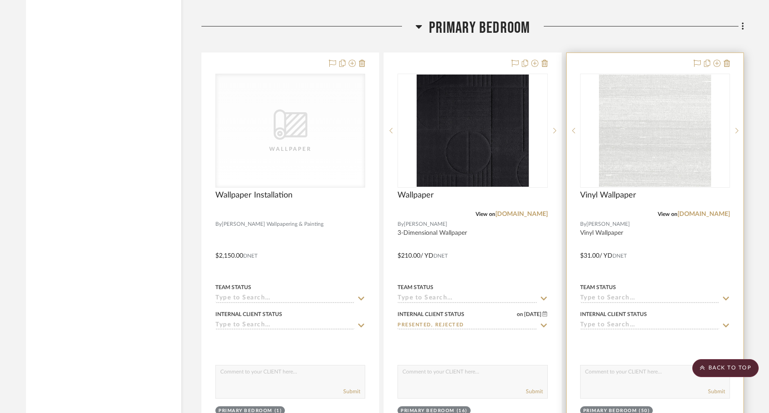
click at [621, 321] on input at bounding box center [649, 325] width 139 height 9
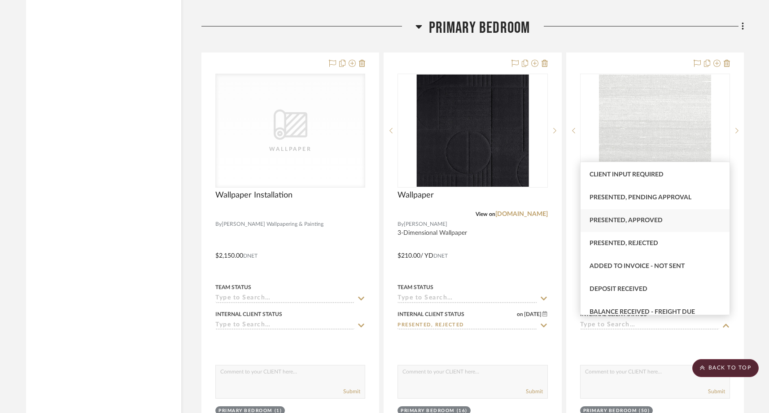
scroll to position [70, 0]
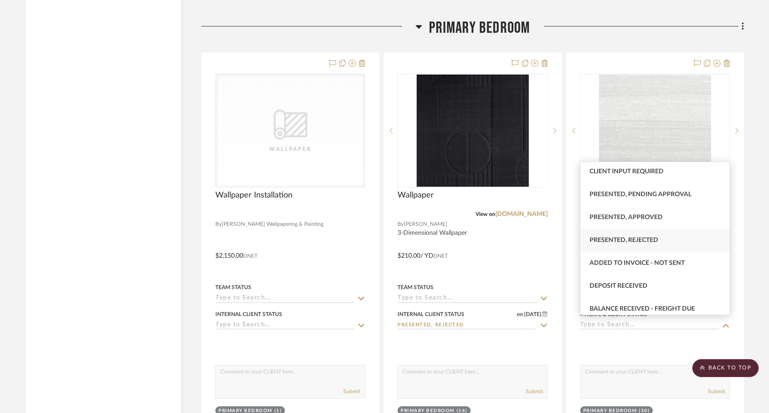
click at [623, 237] on span "Presented, Rejected" at bounding box center [623, 240] width 69 height 6
type input "[DATE]"
type input "Presented, Rejected"
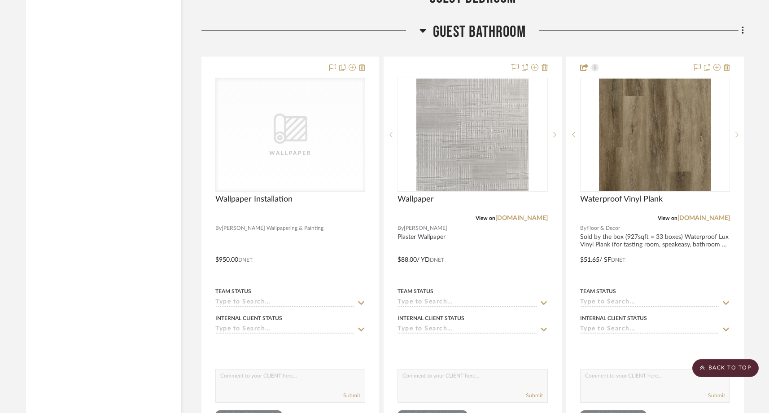
scroll to position [4143, 0]
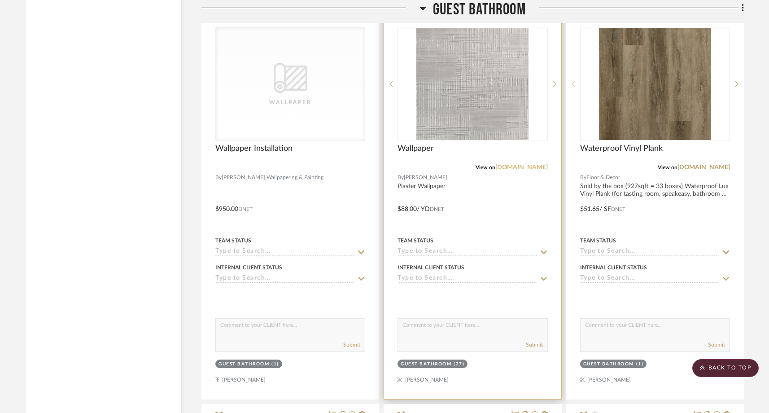
click at [521, 164] on link "[DOMAIN_NAME]" at bounding box center [521, 167] width 52 height 6
click at [0, 0] on img at bounding box center [0, 0] width 0 height 0
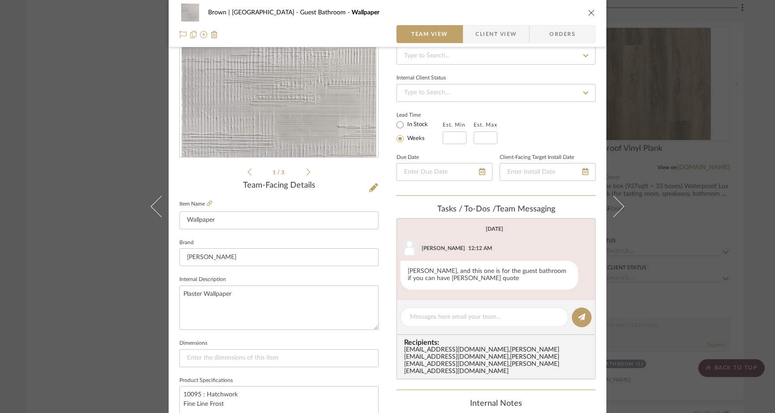
scroll to position [0, 0]
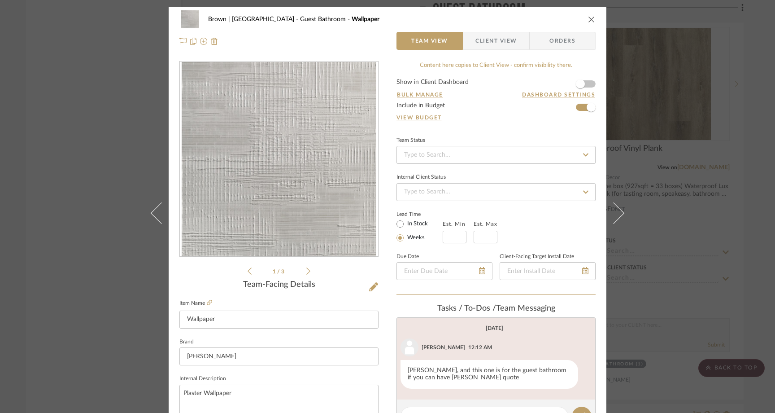
click at [108, 102] on div "Brown | Culver City Guest Bathroom Wallpaper Team View Client View Orders 1 / 3…" at bounding box center [387, 206] width 775 height 413
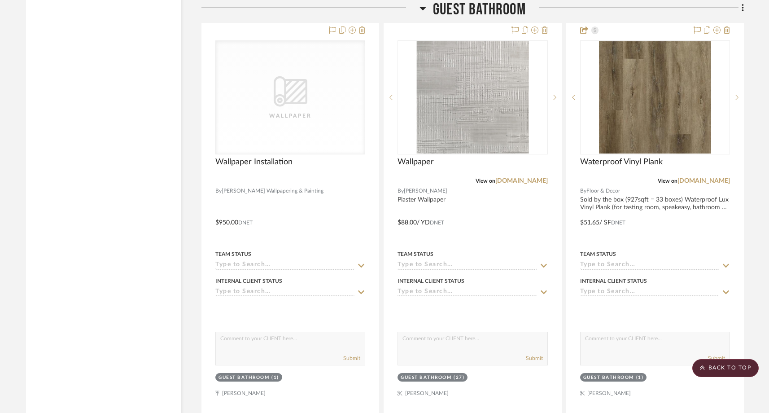
scroll to position [4129, 0]
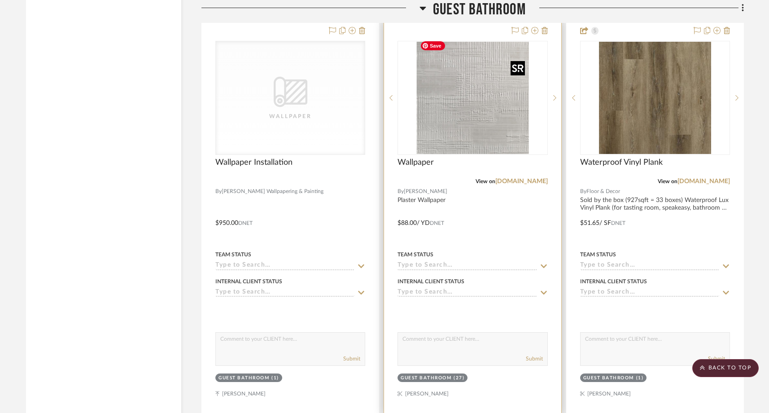
click at [475, 125] on img "0" at bounding box center [472, 98] width 112 height 112
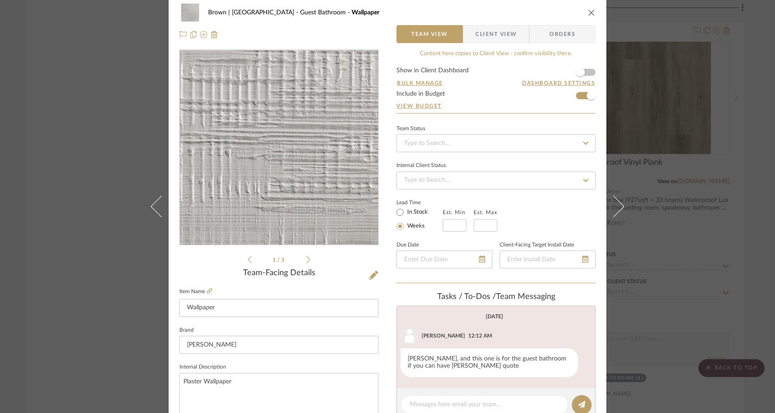
scroll to position [0, 0]
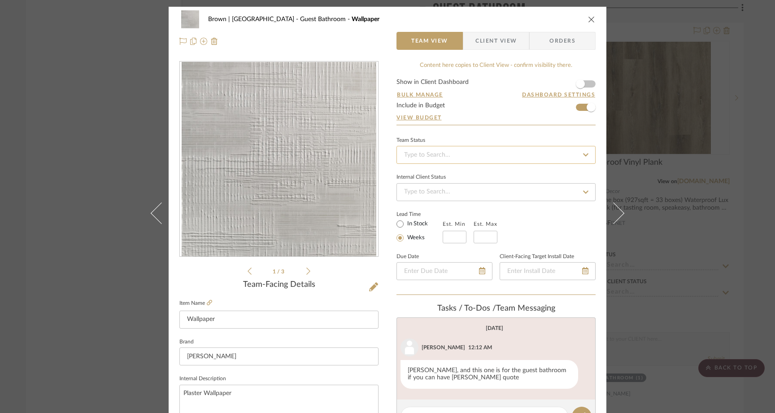
click at [442, 157] on input at bounding box center [496, 155] width 199 height 18
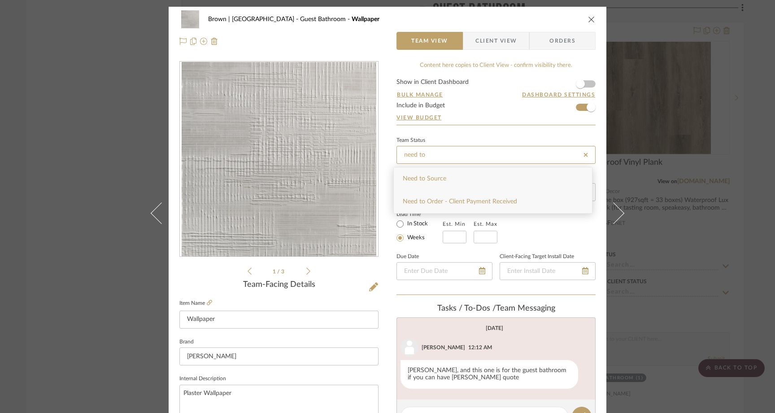
type input "need to"
click at [438, 203] on span "Need to Order - Client Payment Received" at bounding box center [460, 201] width 114 height 6
type input "[DATE]"
type input "Need to Order - Client Payment Received"
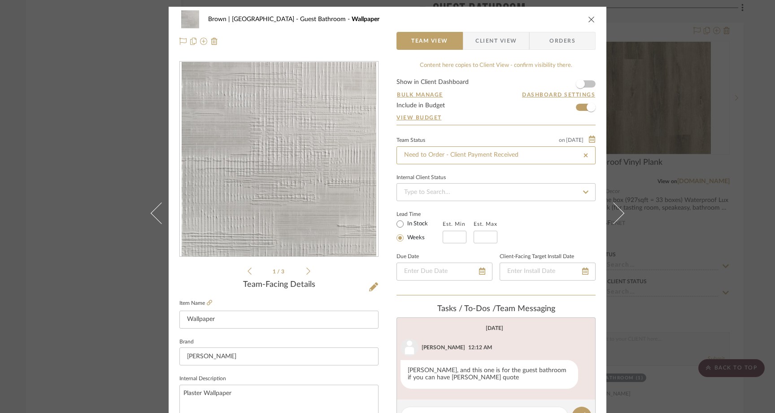
type input "[DATE]"
type input "Need to Order - Client Payment Received"
click at [99, 114] on div "Brown | Culver City Guest Bathroom Wallpaper Team View Client View Orders 1 / 3…" at bounding box center [387, 206] width 775 height 413
